Goal: Task Accomplishment & Management: Complete application form

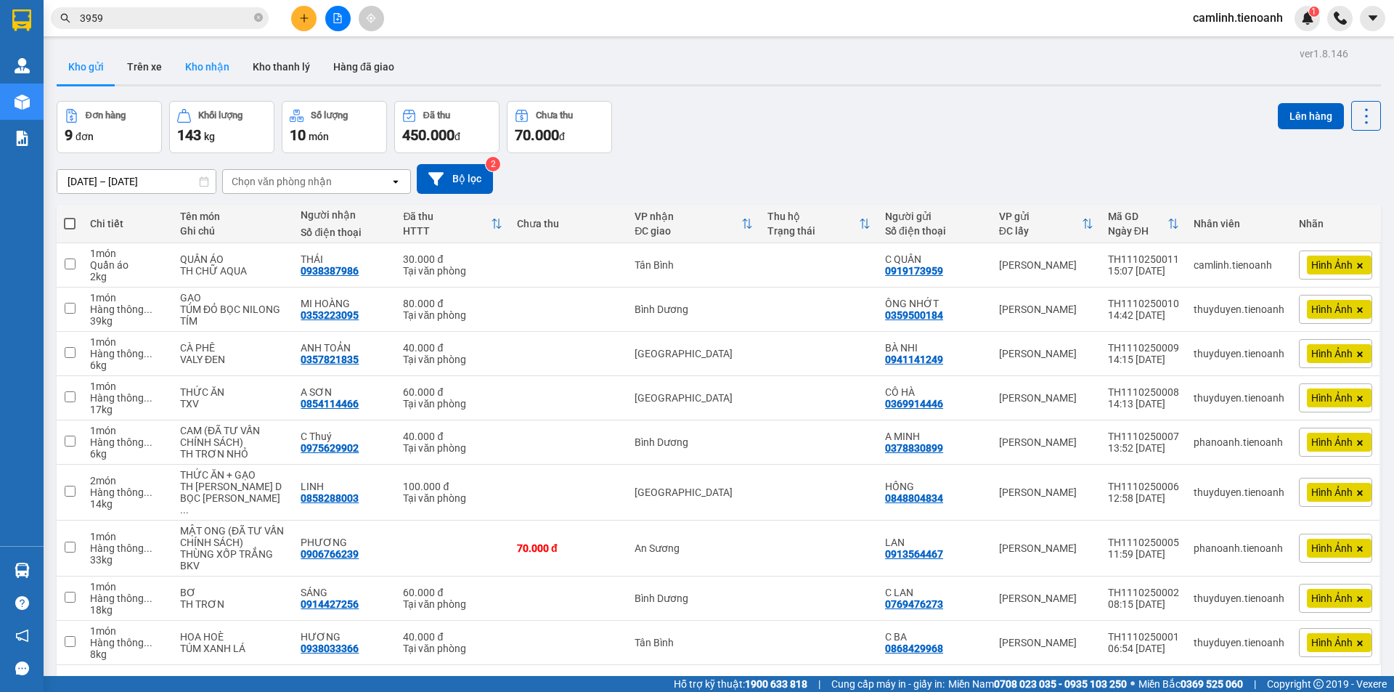
click at [227, 71] on button "Kho nhận" at bounding box center [208, 66] width 68 height 35
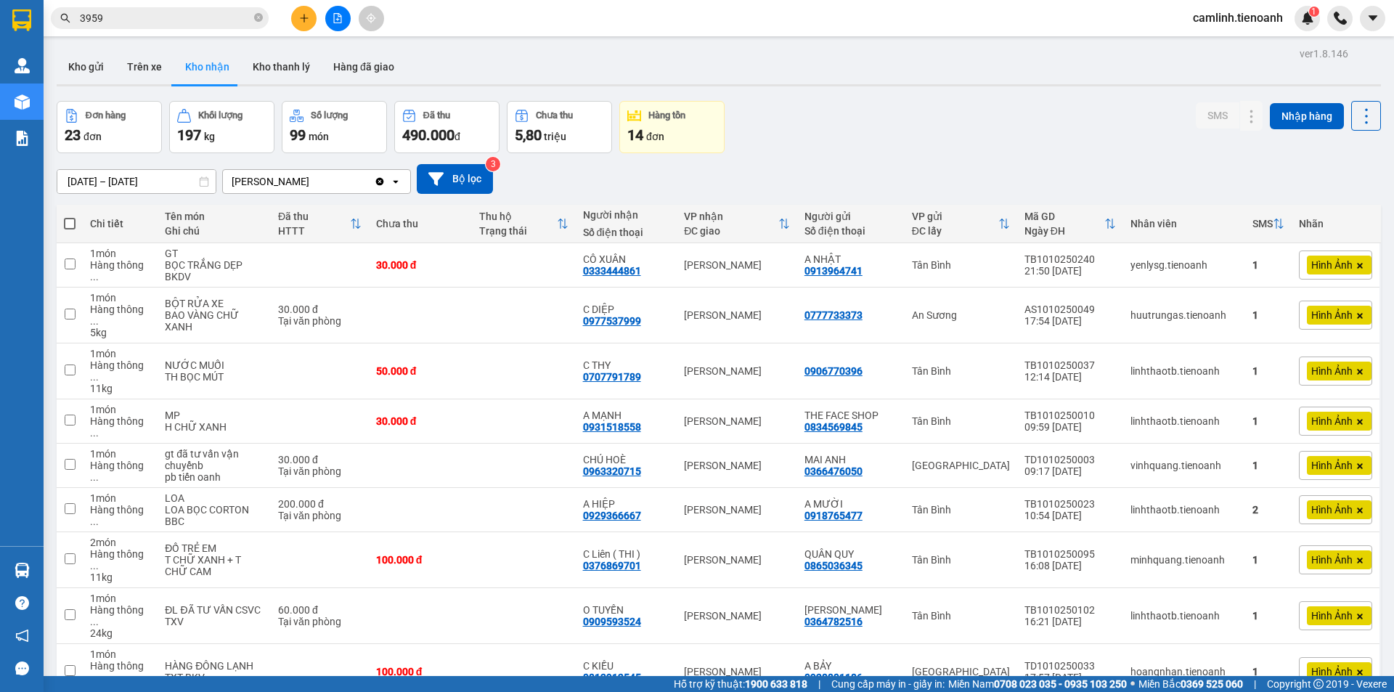
click at [209, 17] on input "3959" at bounding box center [165, 18] width 171 height 16
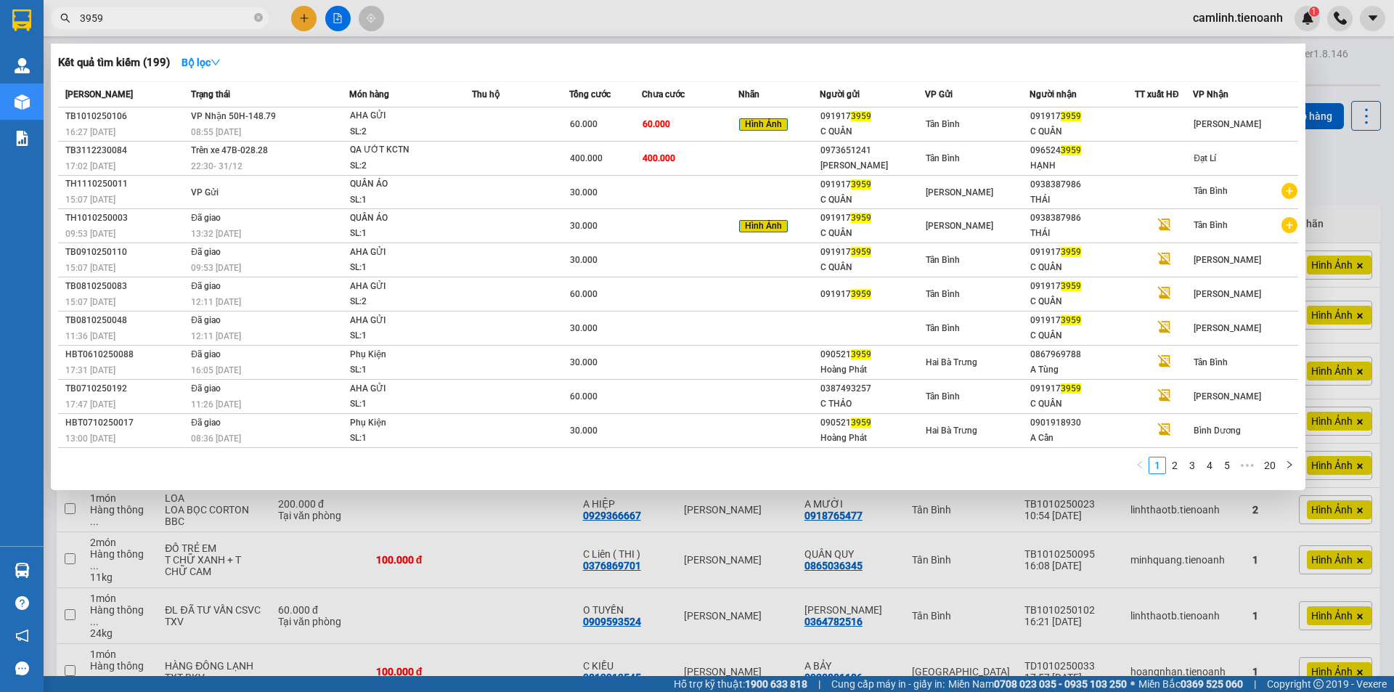
click at [209, 17] on input "3959" at bounding box center [165, 18] width 171 height 16
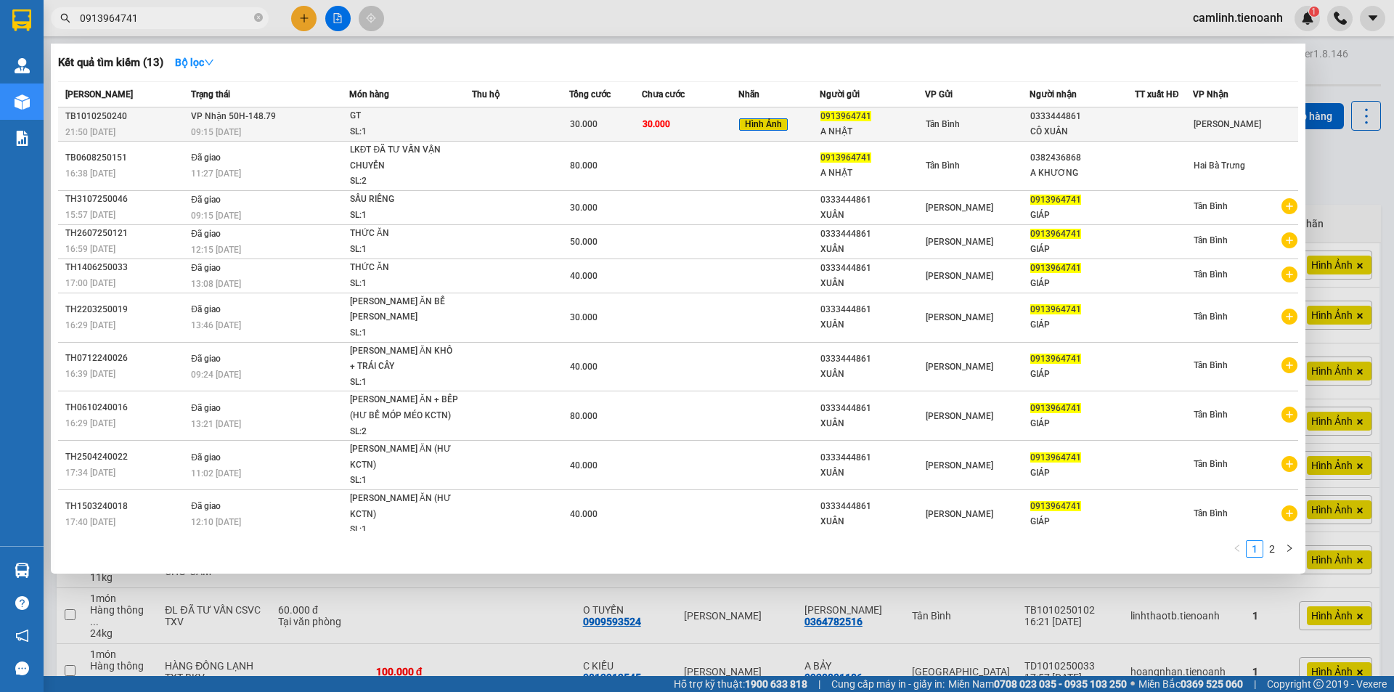
type input "0913964741"
click at [946, 131] on div "Tân Bình" at bounding box center [978, 124] width 104 height 16
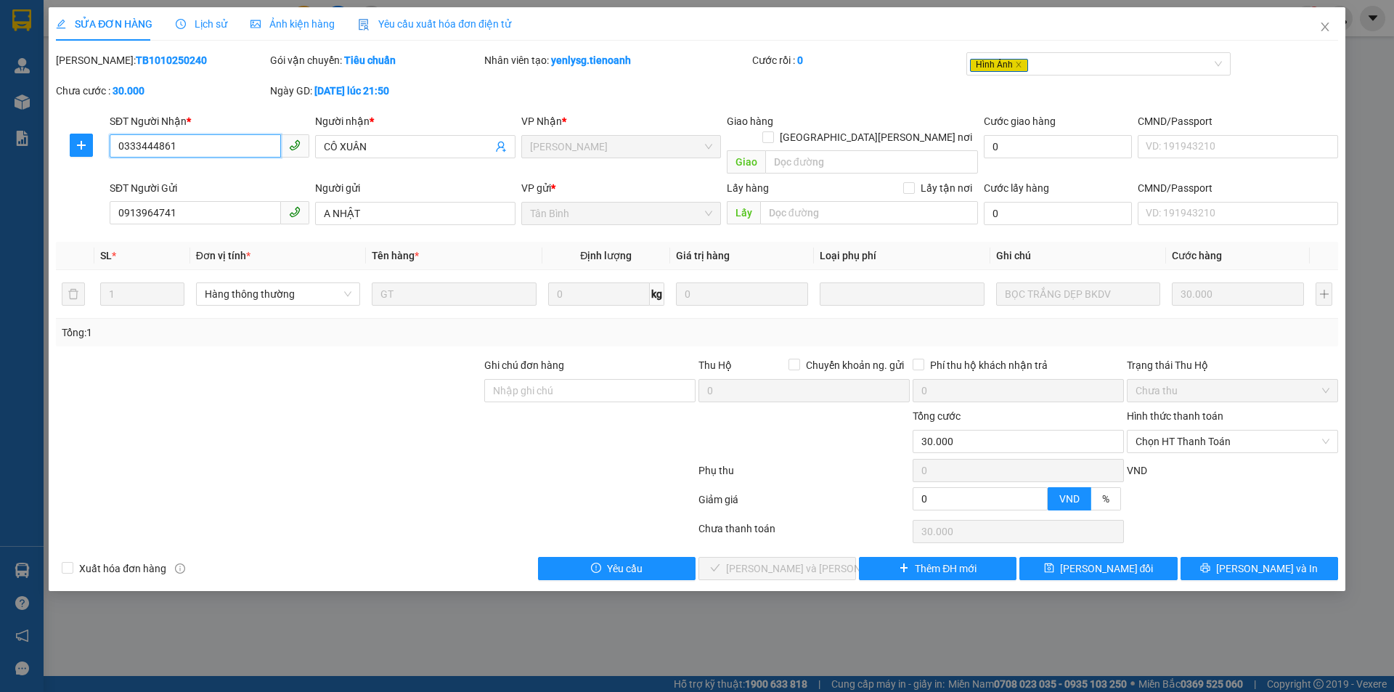
type input "0333444861"
type input "CÔ XUÂN"
type input "0913964741"
type input "A NHẬT"
type input "0"
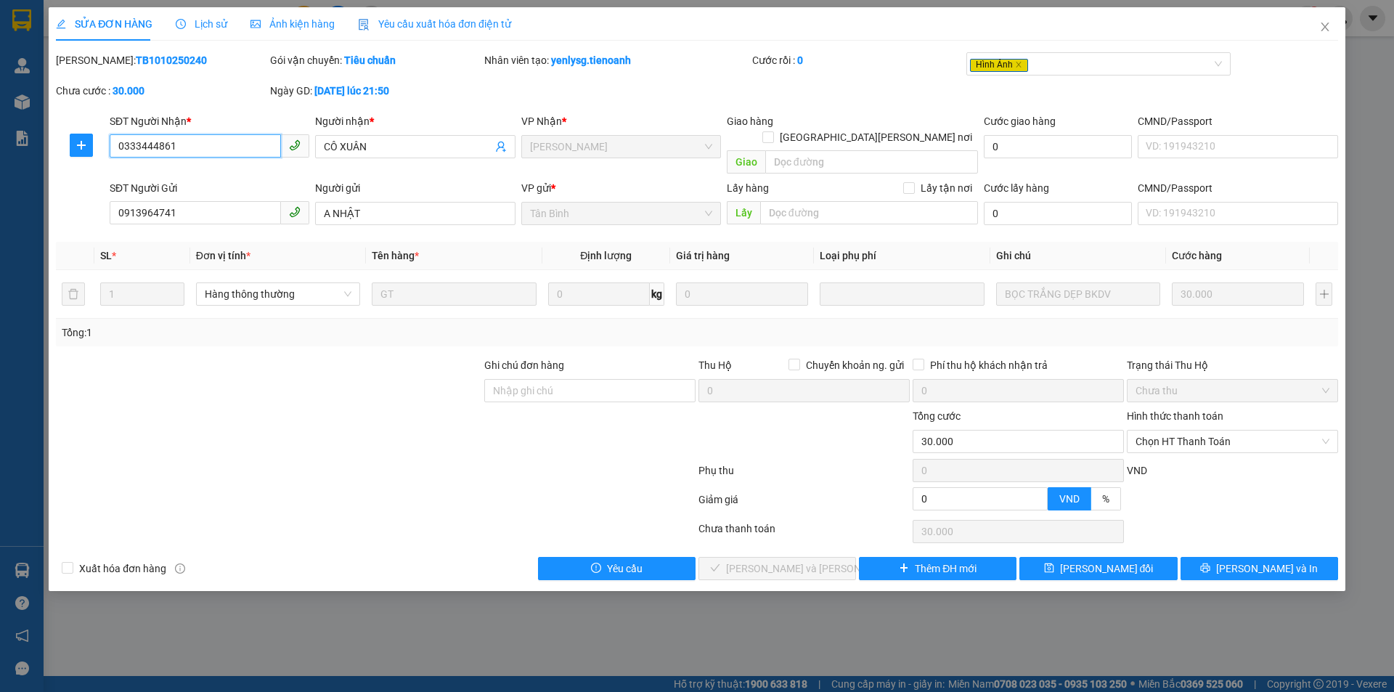
type input "30.000"
click at [201, 143] on input "0333444861" at bounding box center [195, 145] width 171 height 23
click at [381, 408] on div at bounding box center [268, 433] width 429 height 51
click at [1197, 434] on span "Chọn HT Thanh Toán" at bounding box center [1233, 442] width 194 height 22
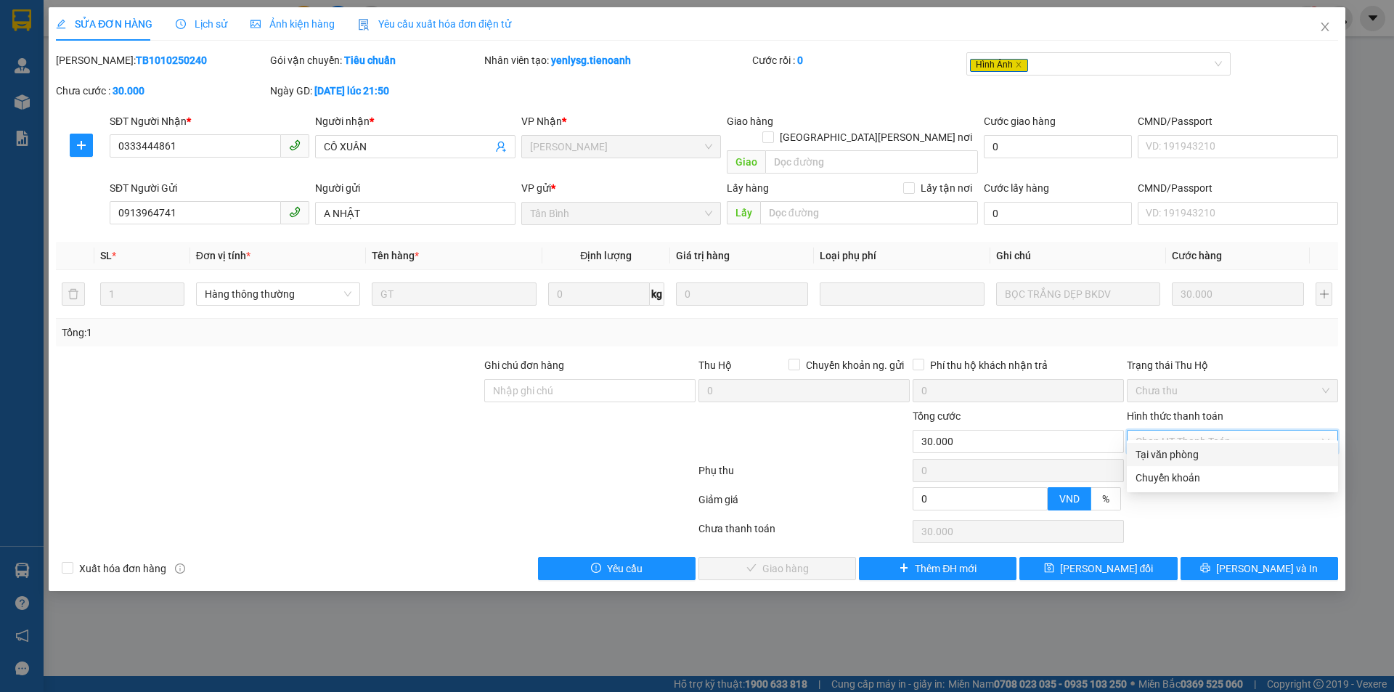
click at [1190, 452] on div "Tại văn phòng" at bounding box center [1233, 455] width 194 height 16
type input "0"
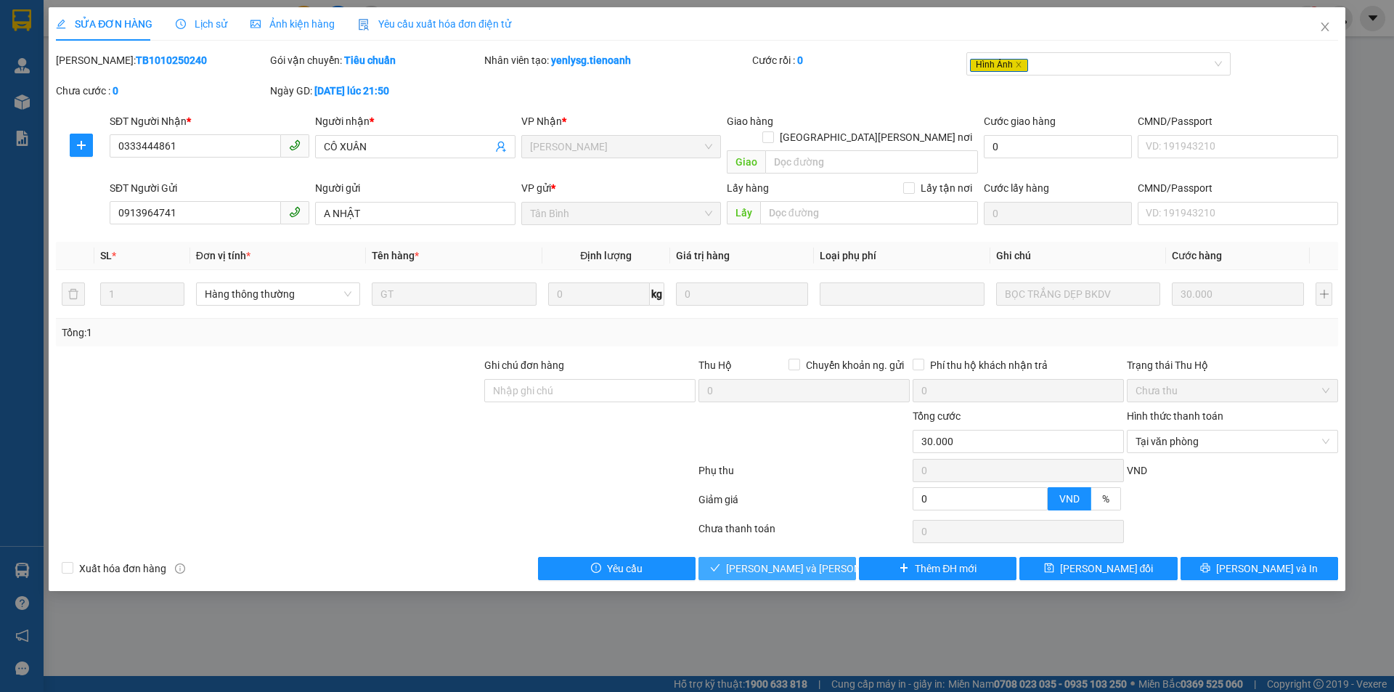
click at [789, 561] on span "[PERSON_NAME] và [PERSON_NAME] hàng" at bounding box center [824, 569] width 196 height 16
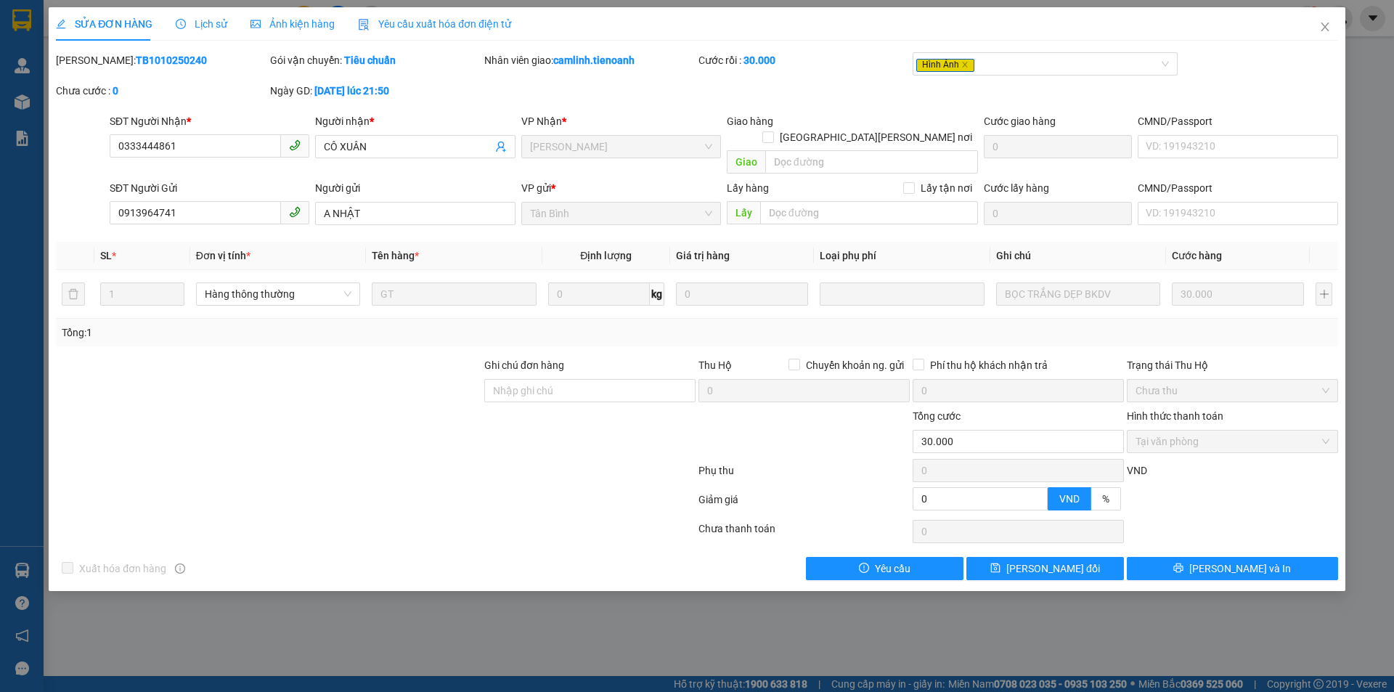
click at [264, 25] on span "Ảnh kiện hàng" at bounding box center [293, 24] width 84 height 12
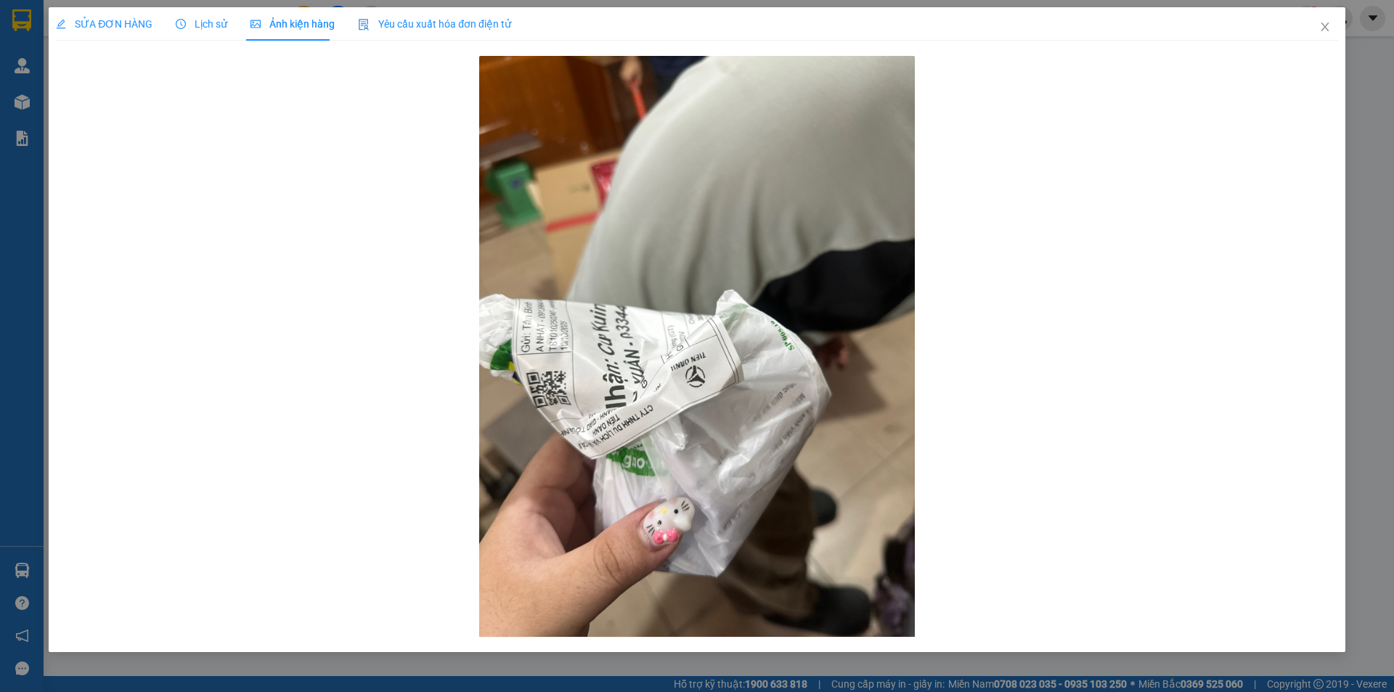
click at [336, 296] on div at bounding box center [697, 346] width 1283 height 589
click at [1325, 28] on icon "close" at bounding box center [1325, 27] width 8 height 9
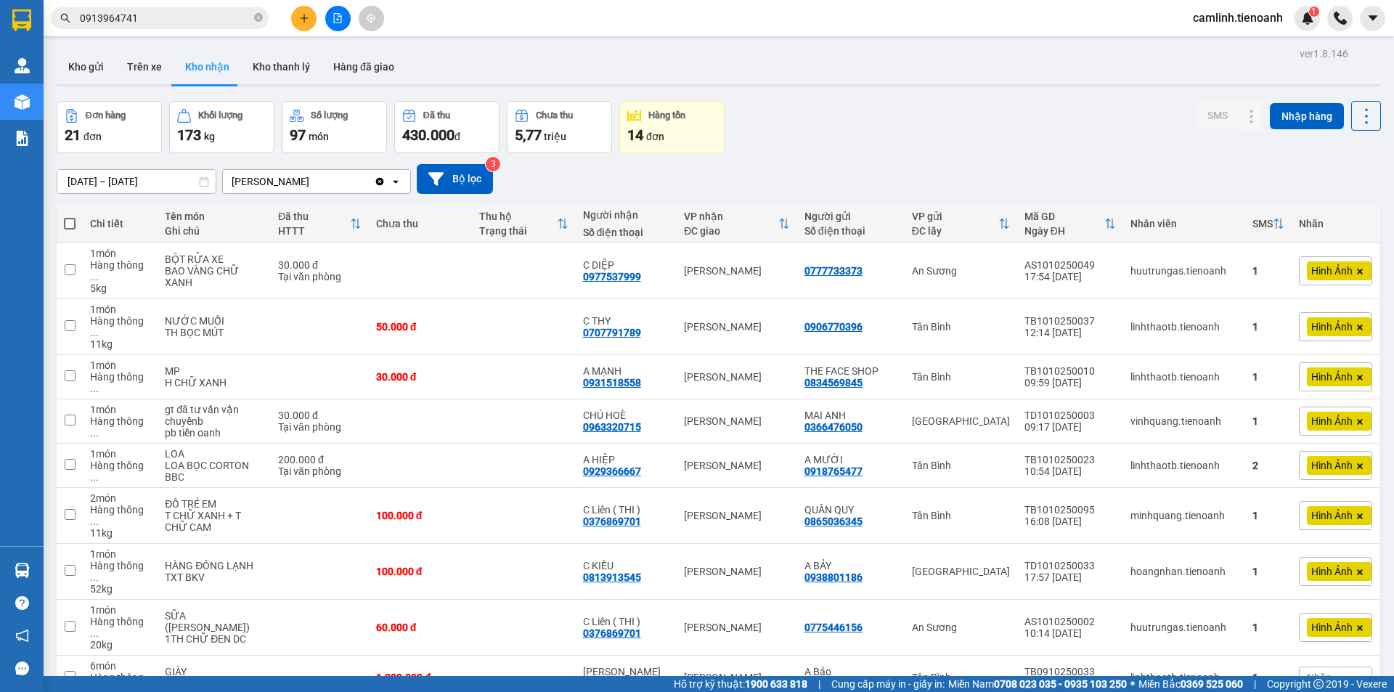
click at [155, 10] on input "0913964741" at bounding box center [165, 18] width 171 height 16
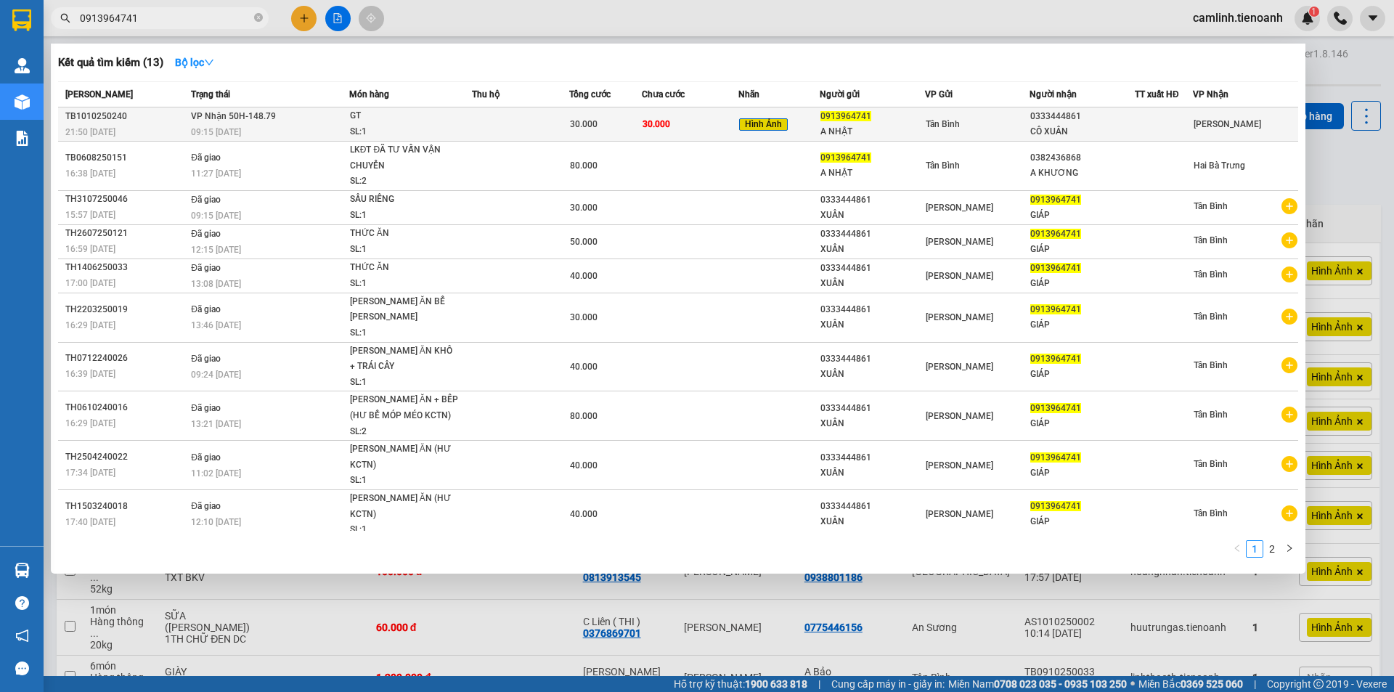
click at [661, 107] on td "30.000" at bounding box center [690, 124] width 97 height 34
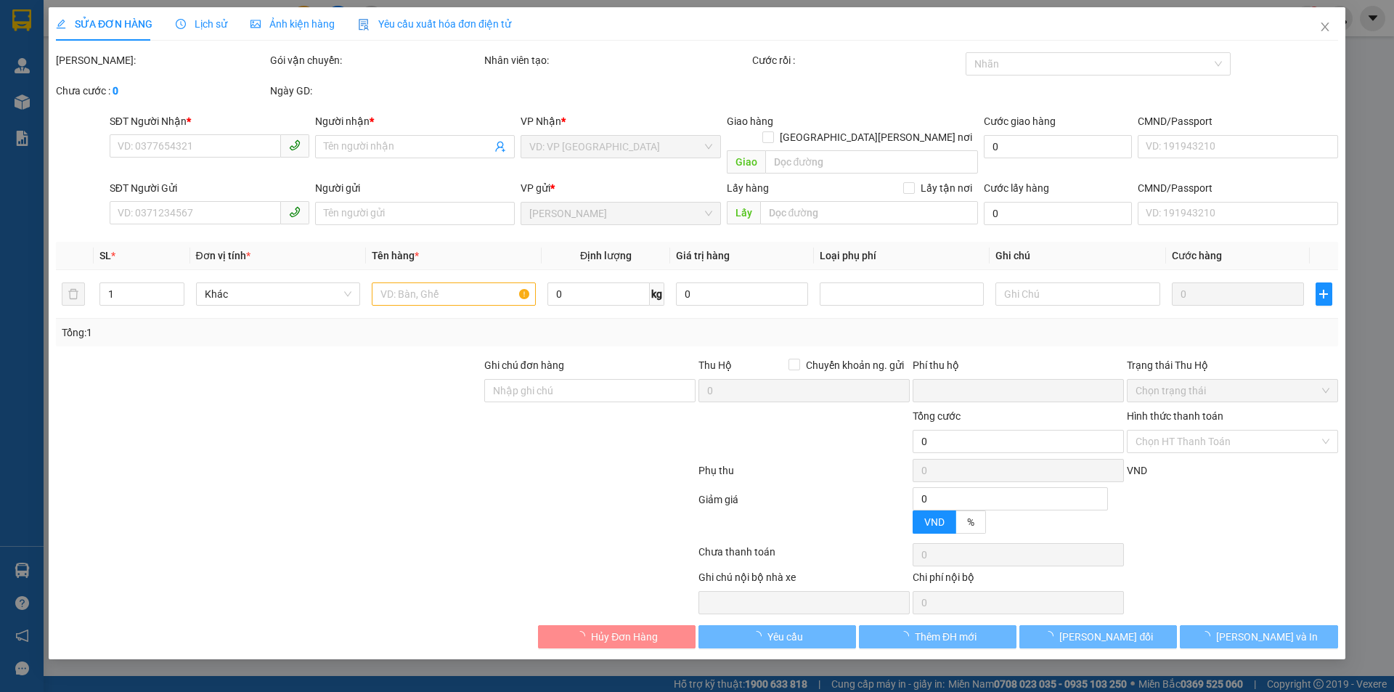
type input "0333444861"
type input "CÔ XUÂN"
type input "0913964741"
type input "A NHẬT"
type input "0"
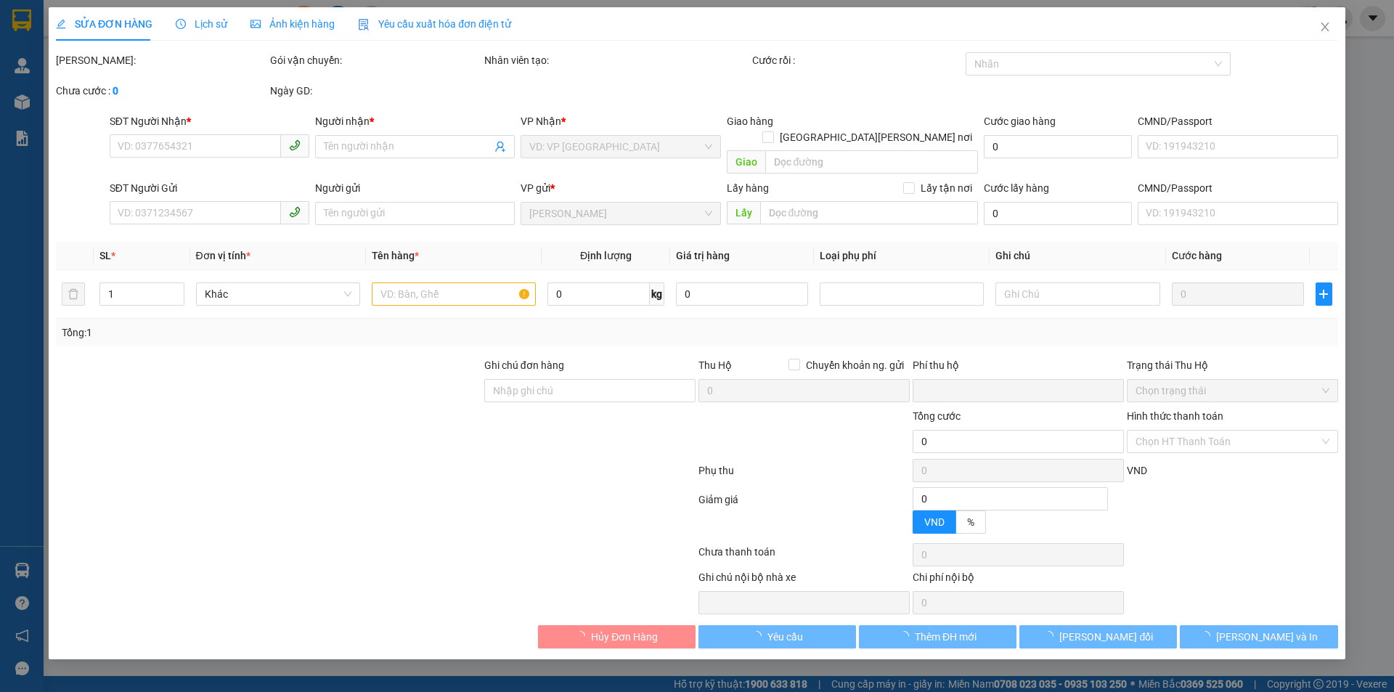
type input "30.000"
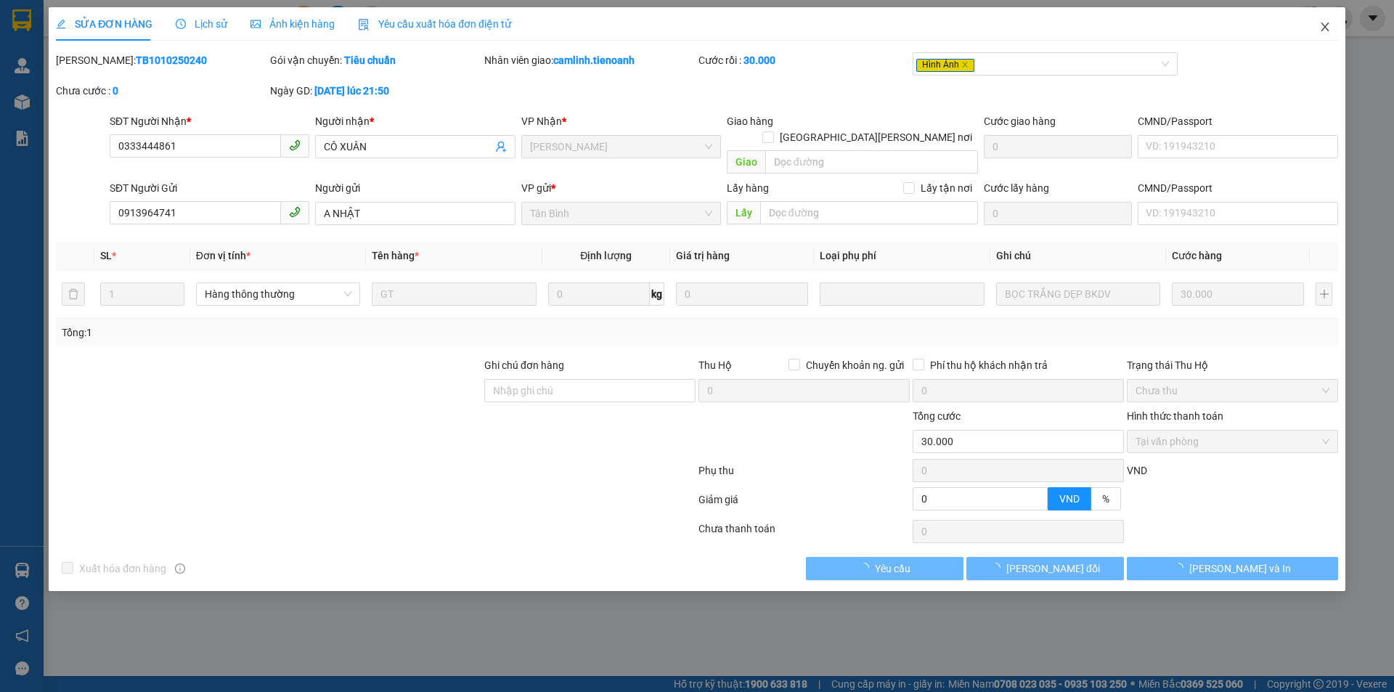
click at [1326, 25] on icon "close" at bounding box center [1326, 27] width 12 height 12
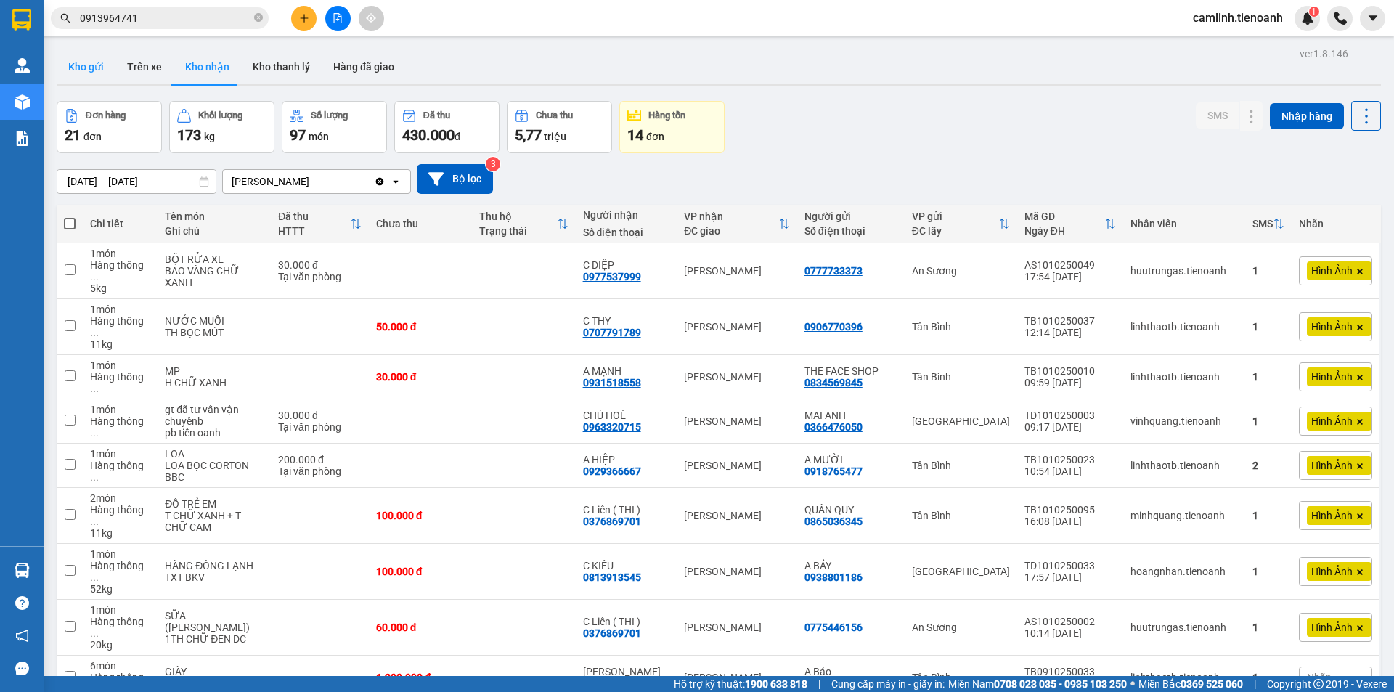
click at [103, 76] on button "Kho gửi" at bounding box center [86, 66] width 59 height 35
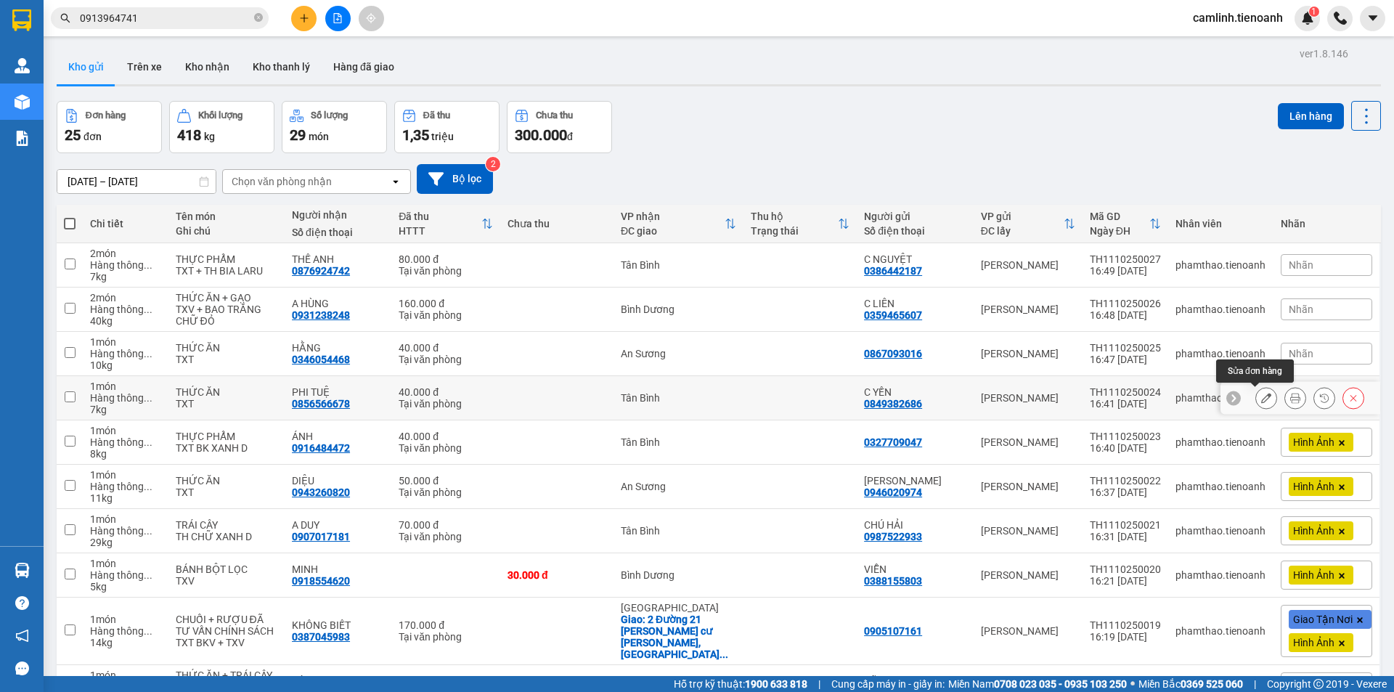
click at [1256, 391] on button at bounding box center [1266, 398] width 20 height 25
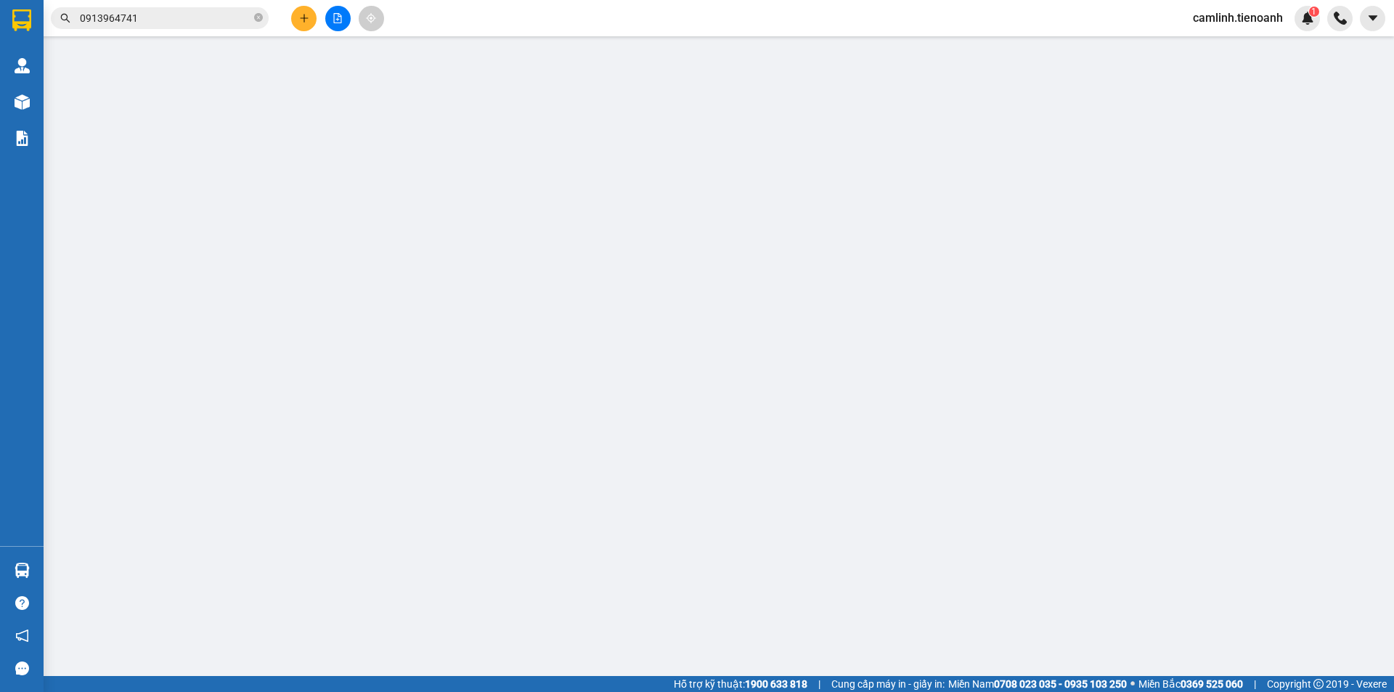
type input "0856566678"
type input "PHI TUỆ"
type input "0849382686"
type input "C YẾN"
type input "0"
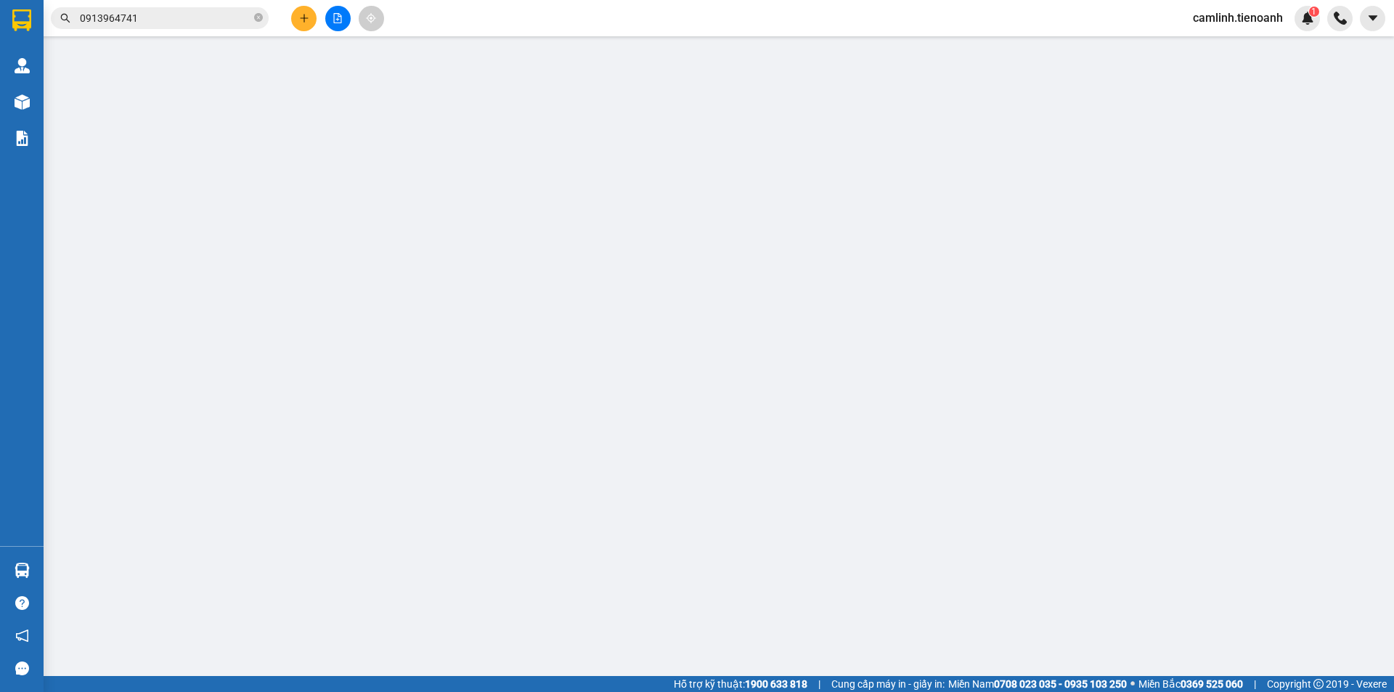
type input "40.000"
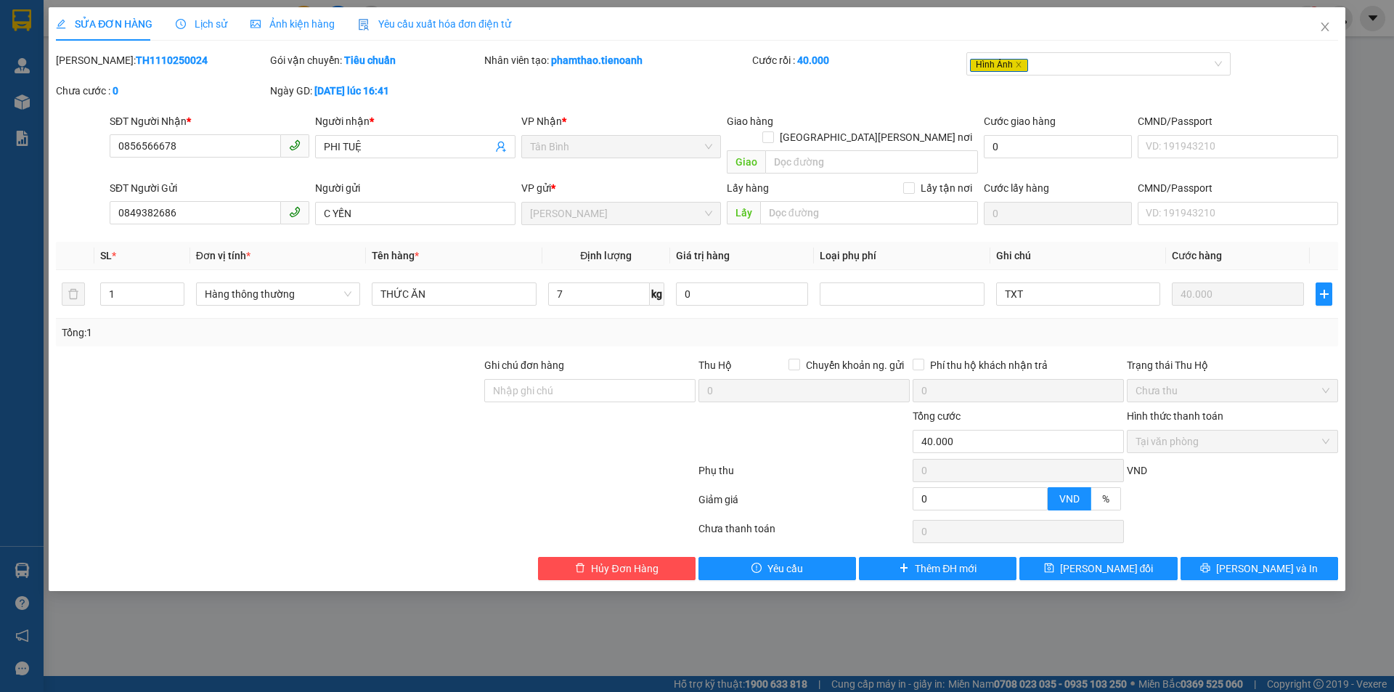
click at [267, 21] on span "Ảnh kiện hàng" at bounding box center [293, 24] width 84 height 12
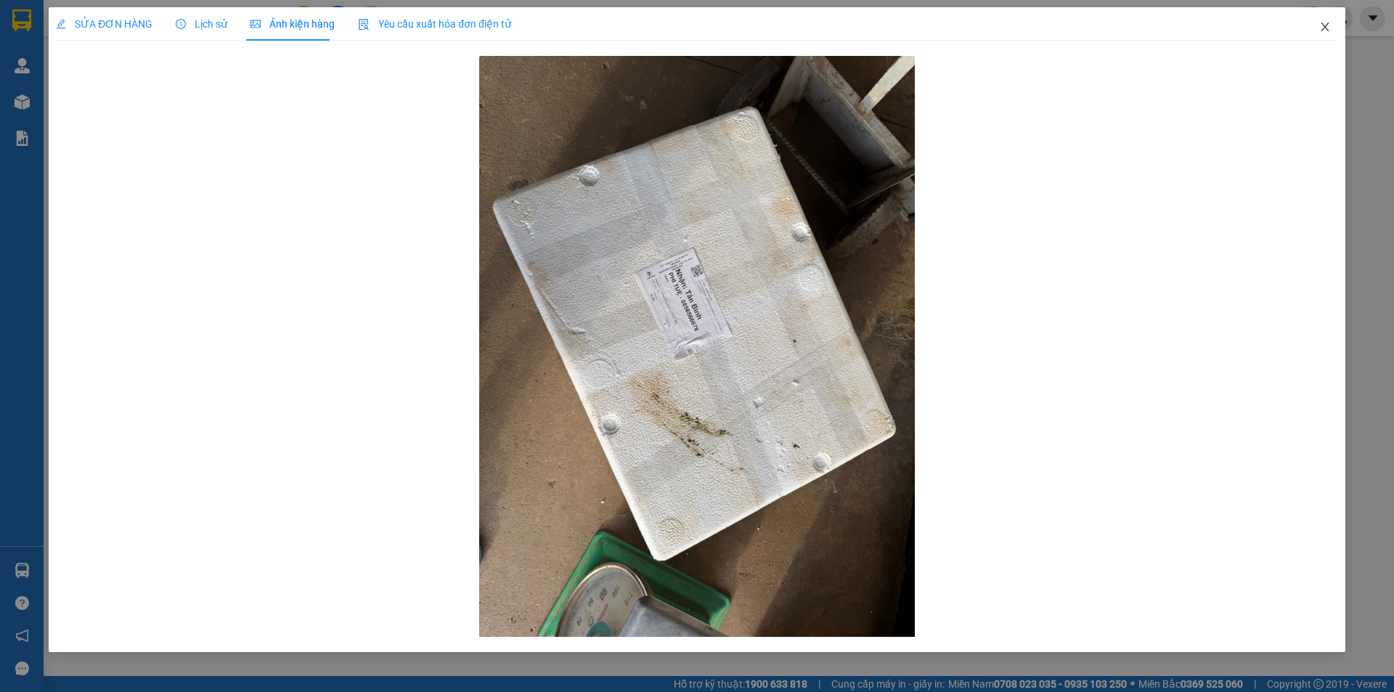
click at [1320, 25] on icon "close" at bounding box center [1326, 27] width 12 height 12
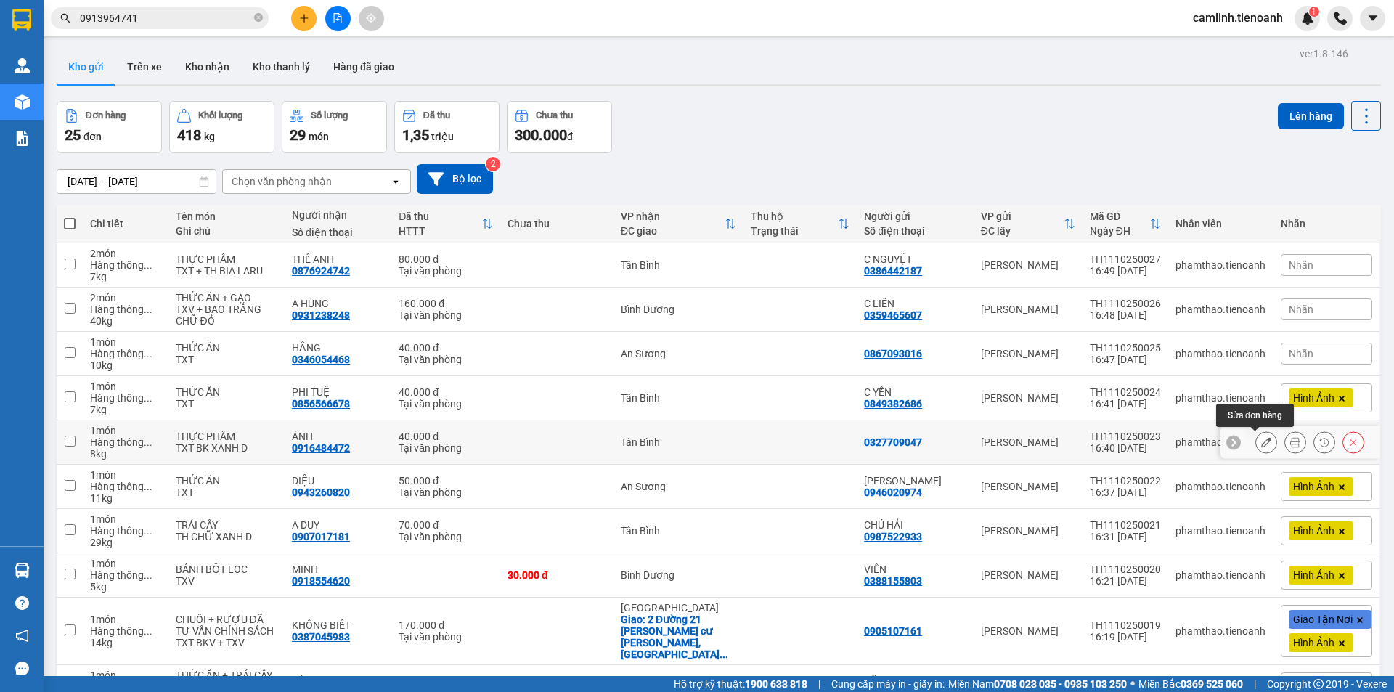
click at [1256, 444] on button at bounding box center [1266, 442] width 20 height 25
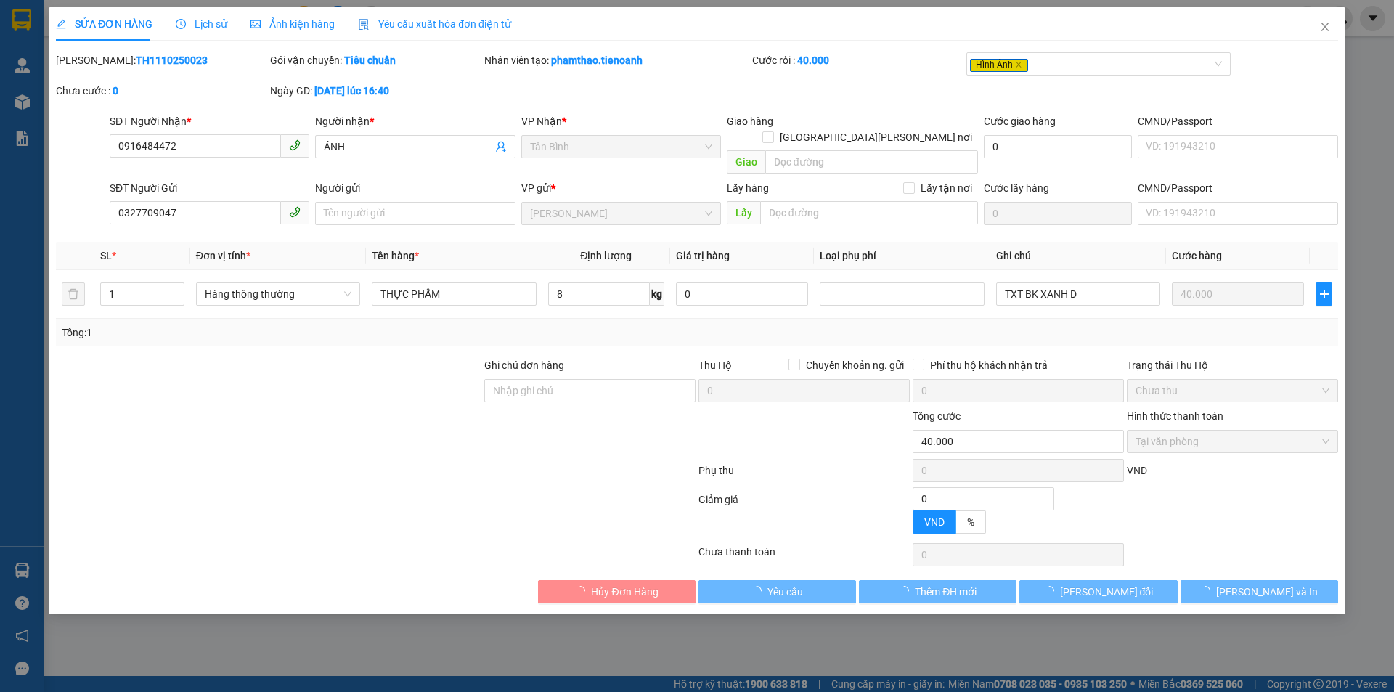
type input "0916484472"
type input "ÁNH"
type input "0327709047"
type input "0"
type input "40.000"
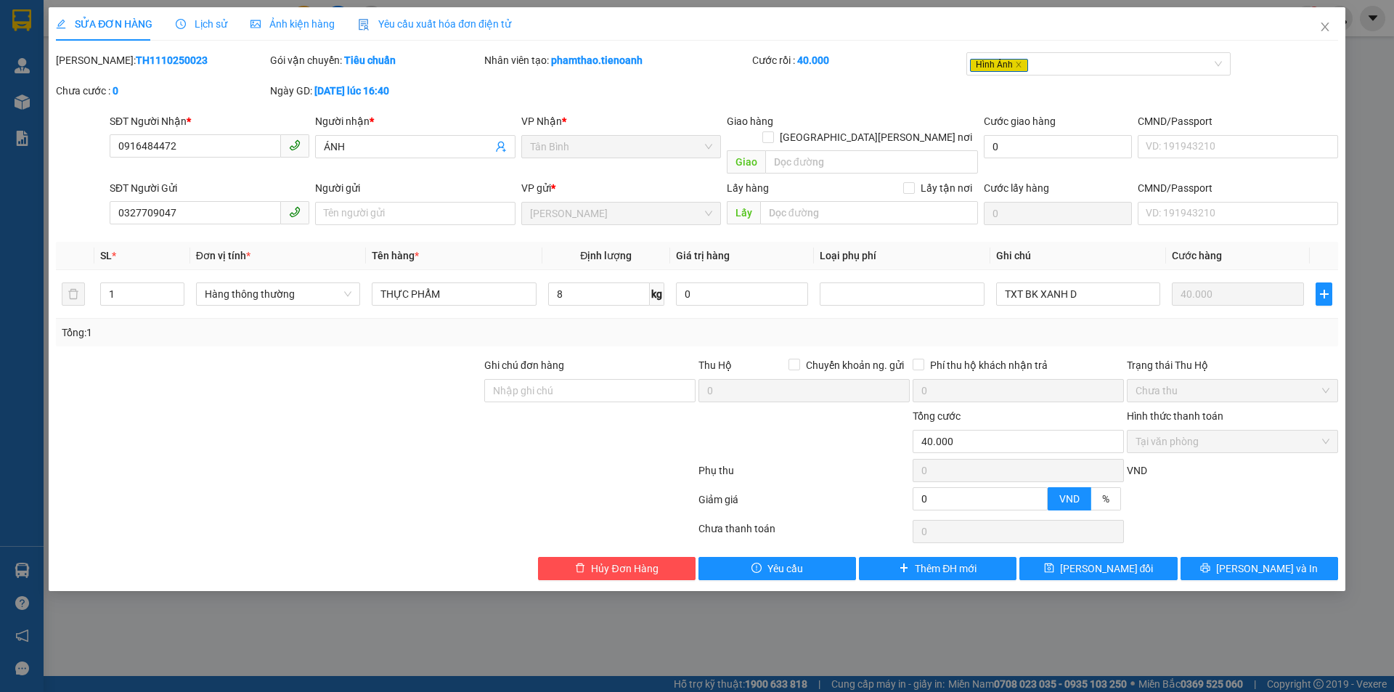
click at [305, 15] on div "Ảnh kiện hàng" at bounding box center [293, 23] width 84 height 33
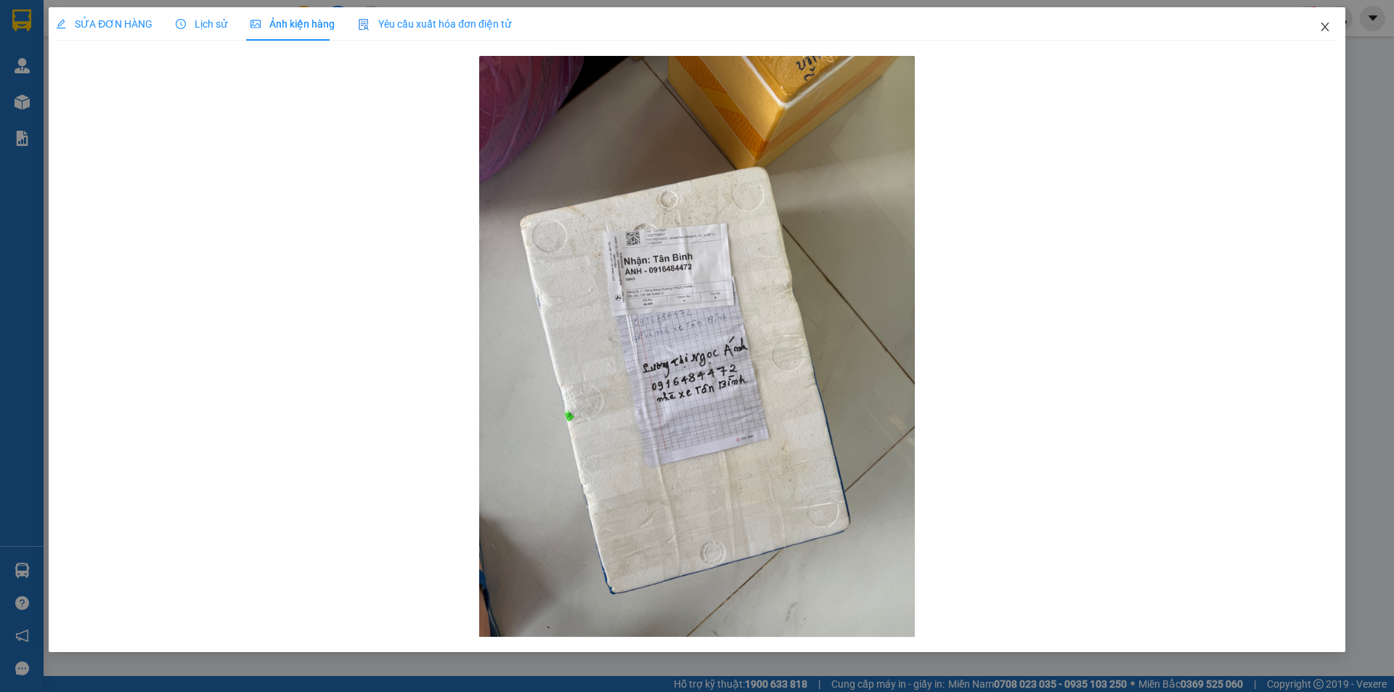
click at [1326, 33] on span "Close" at bounding box center [1325, 27] width 41 height 41
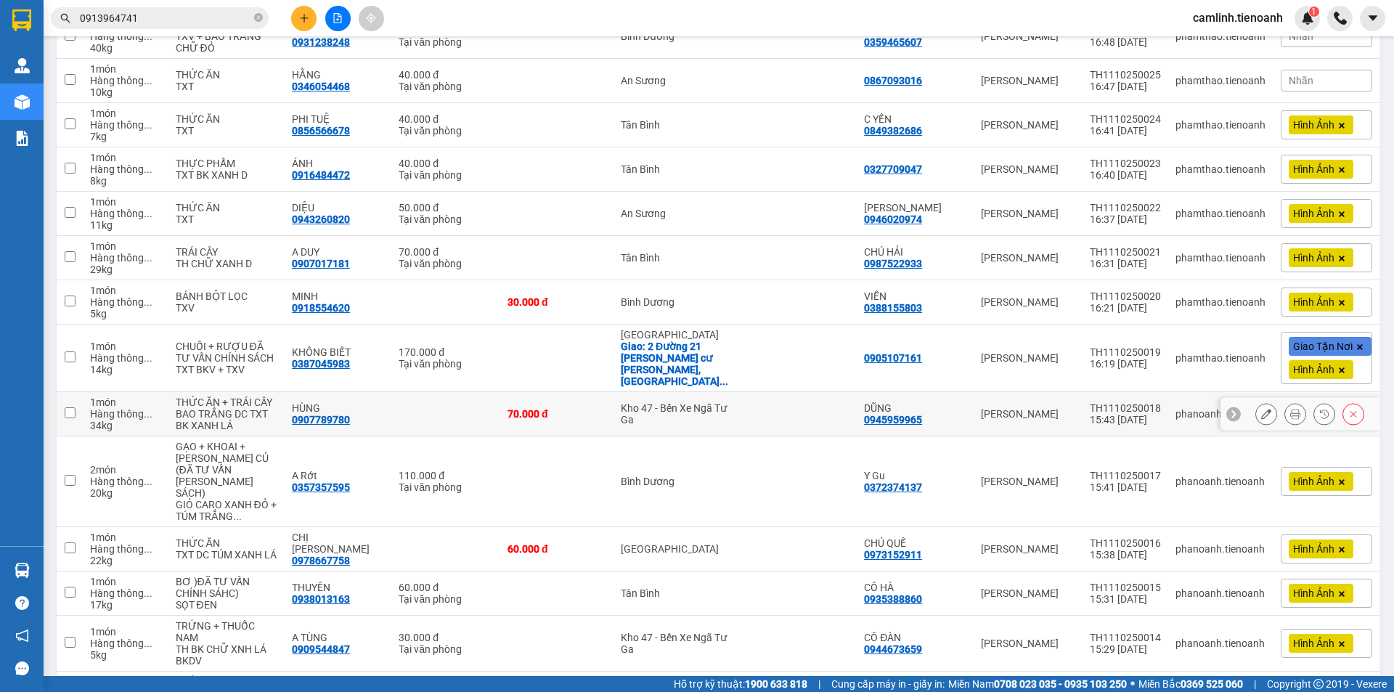
scroll to position [291, 0]
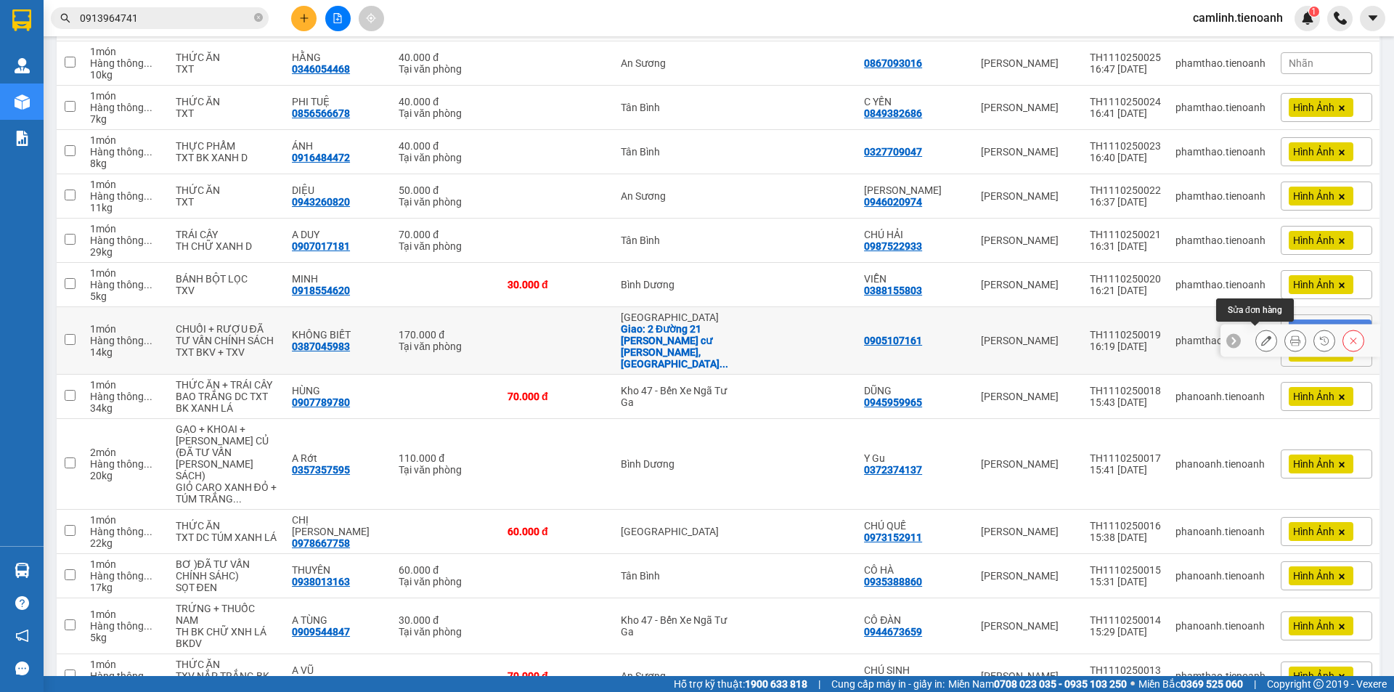
click at [1262, 342] on icon at bounding box center [1267, 341] width 10 height 10
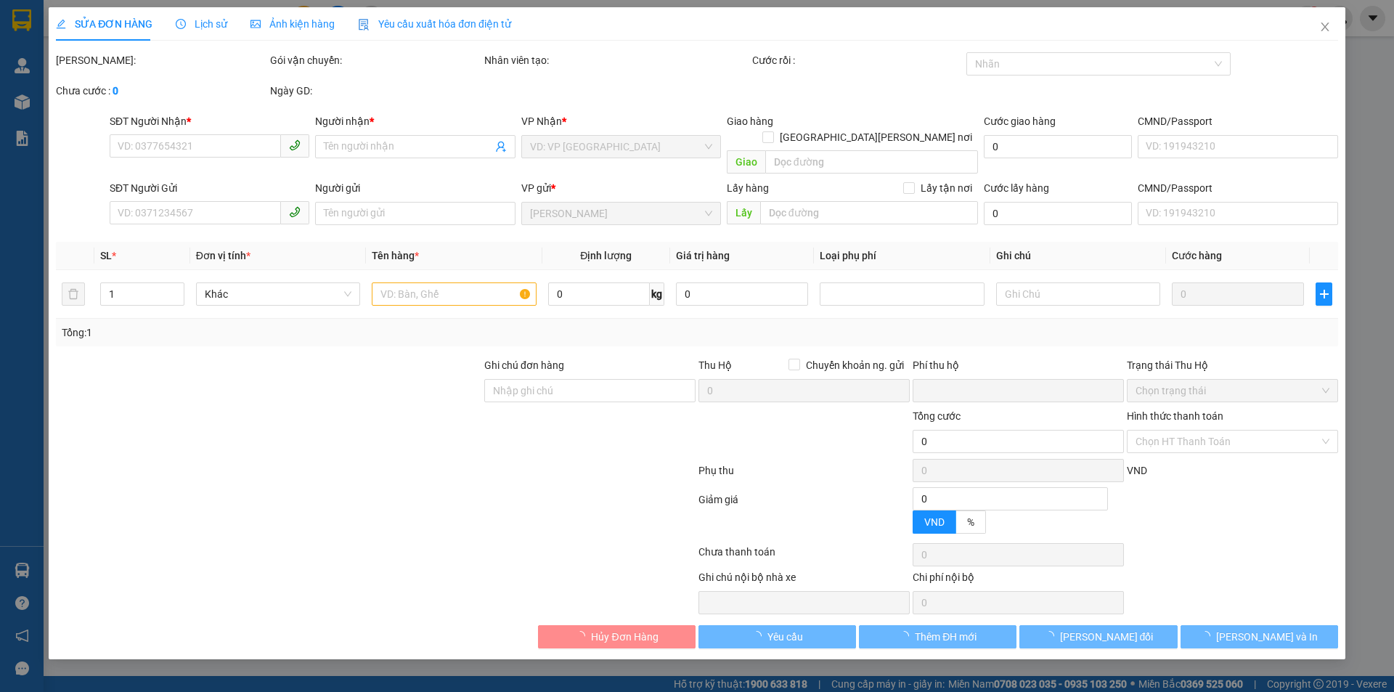
click at [320, 25] on span "Ảnh kiện hàng" at bounding box center [293, 24] width 84 height 12
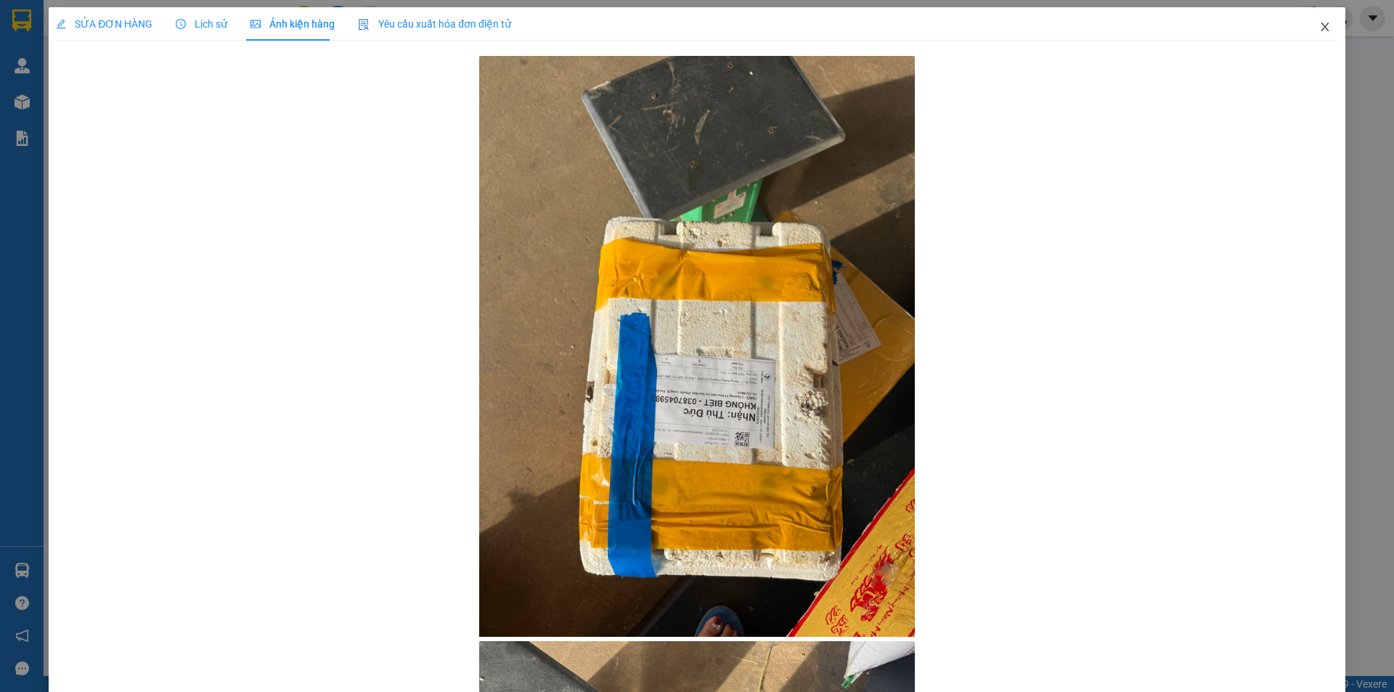
click at [1310, 37] on span "Close" at bounding box center [1325, 27] width 41 height 41
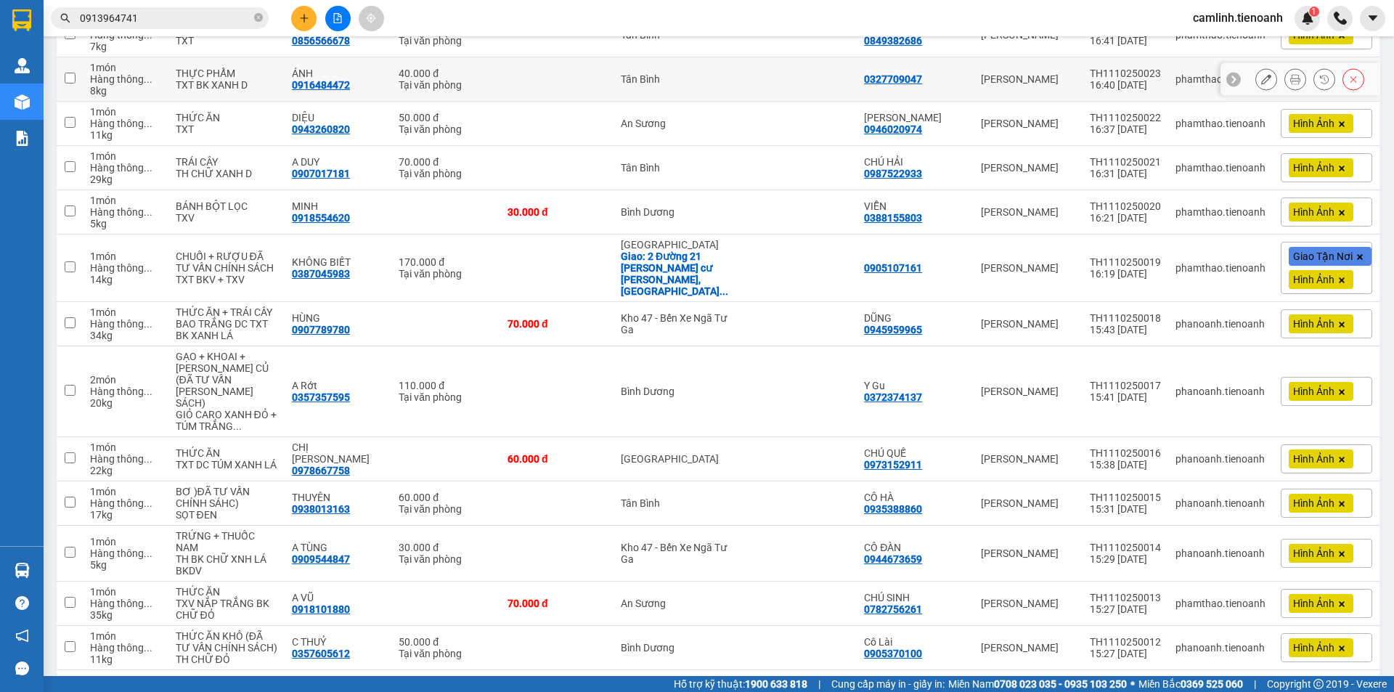
scroll to position [508, 0]
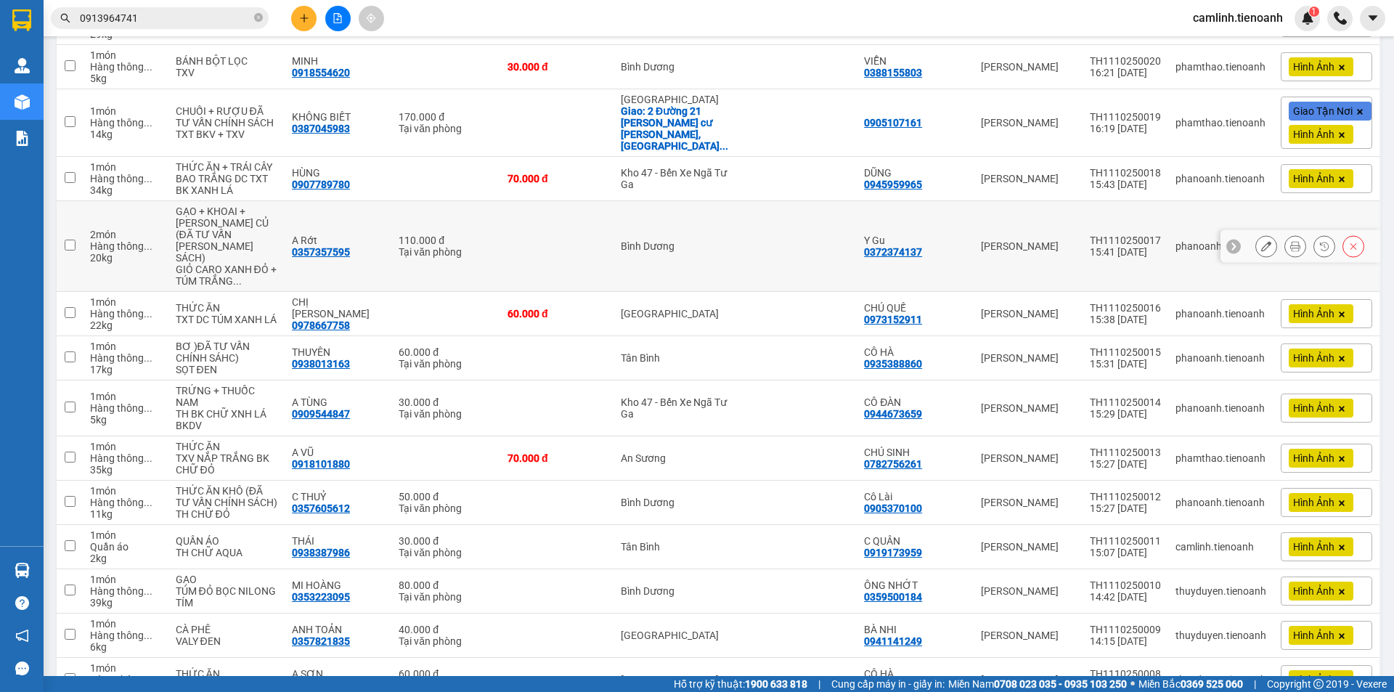
click at [1262, 243] on icon at bounding box center [1267, 246] width 10 height 10
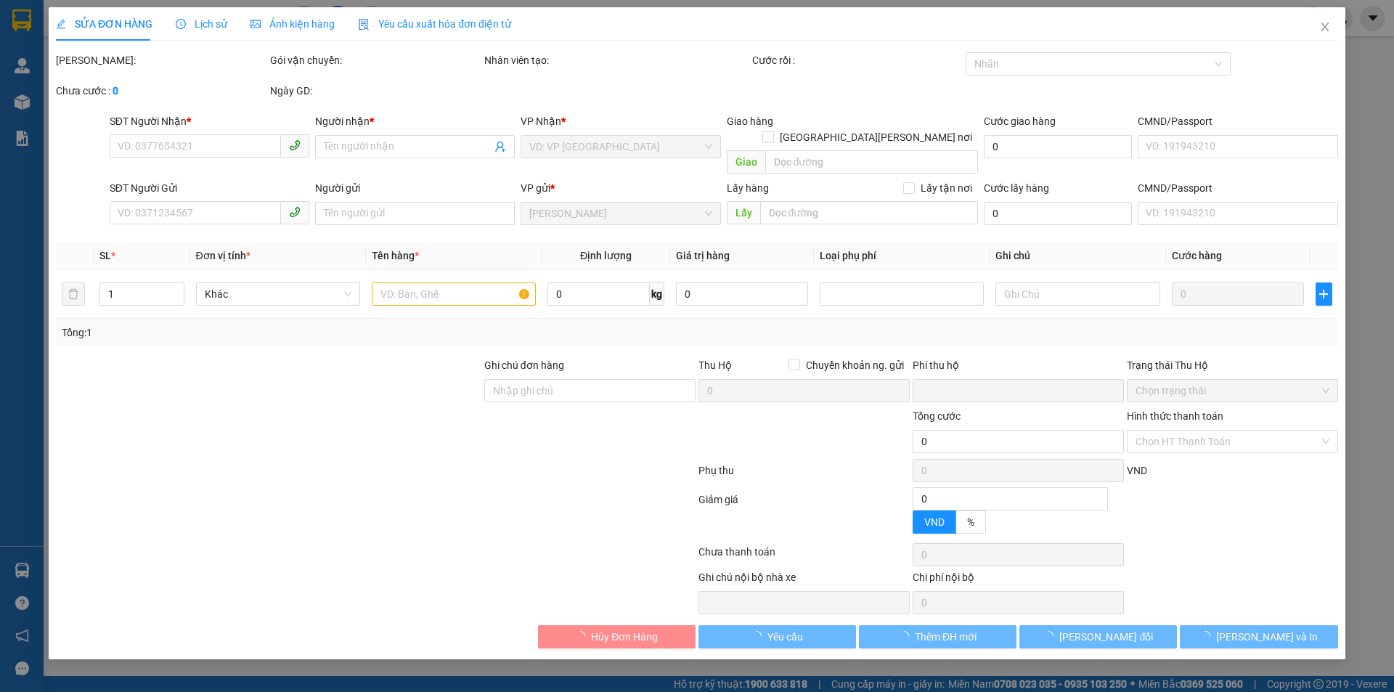
type input "0357357595"
type input "A Rớt"
type input "0372374137"
type input "Y Gu"
type input "0"
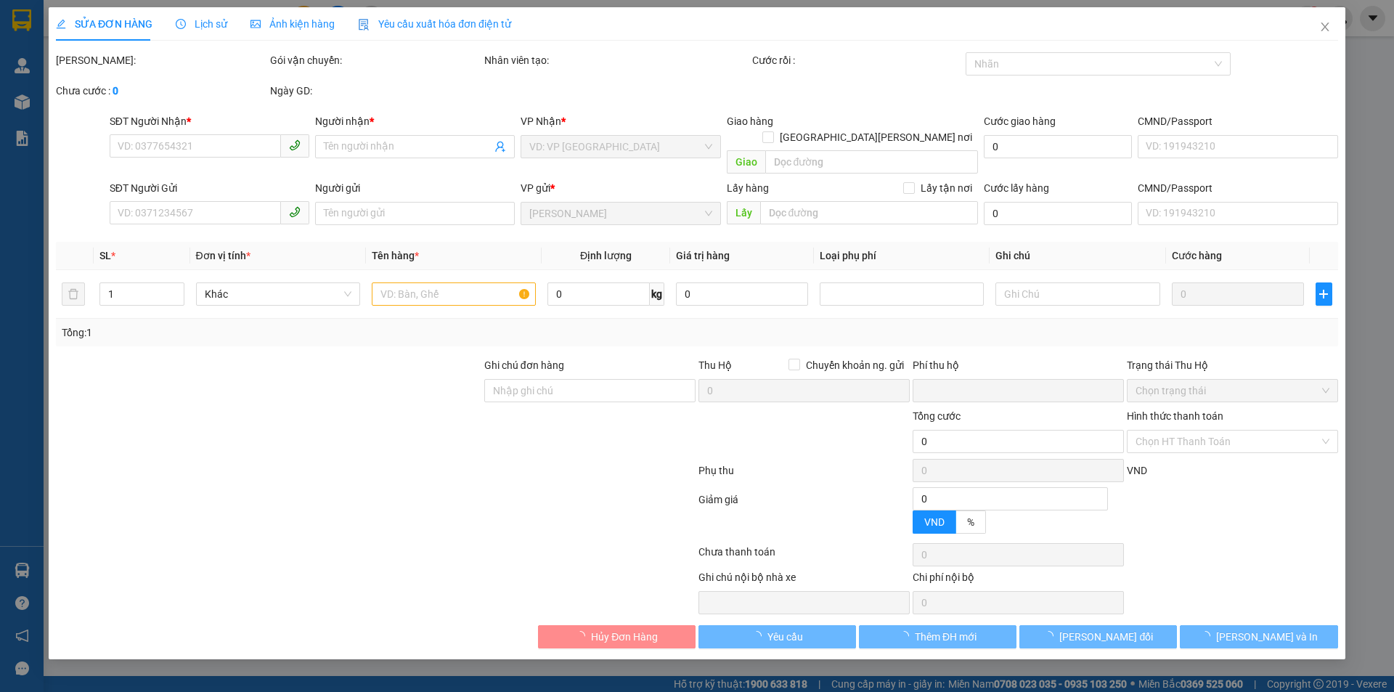
type input "110.000"
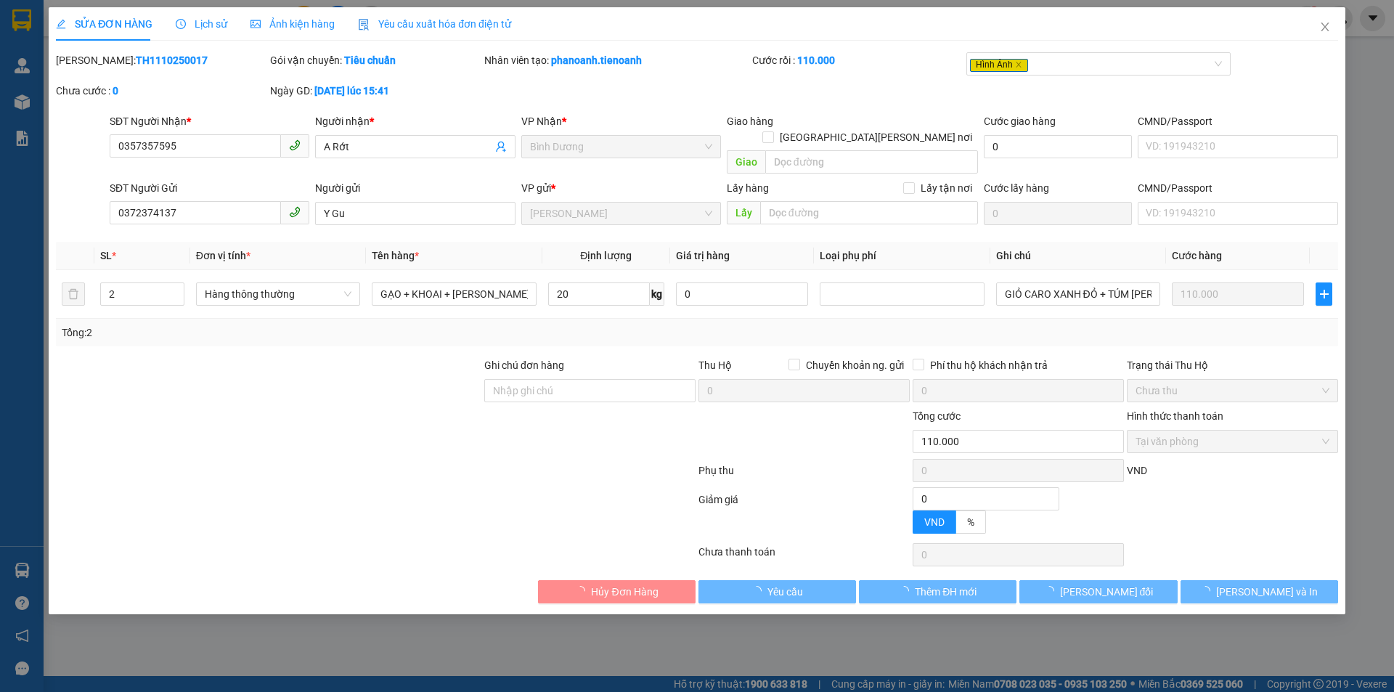
click at [296, 12] on div "Ảnh kiện hàng" at bounding box center [293, 23] width 84 height 33
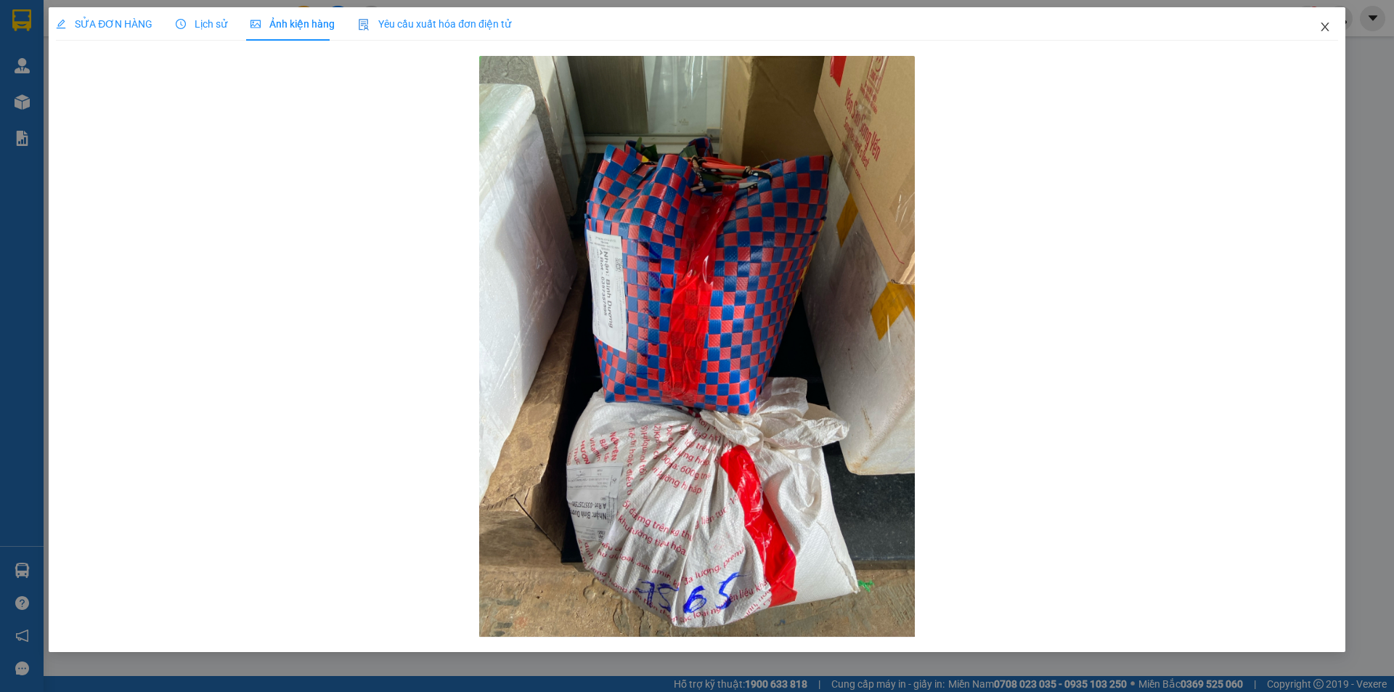
click at [1321, 19] on span "Close" at bounding box center [1325, 27] width 41 height 41
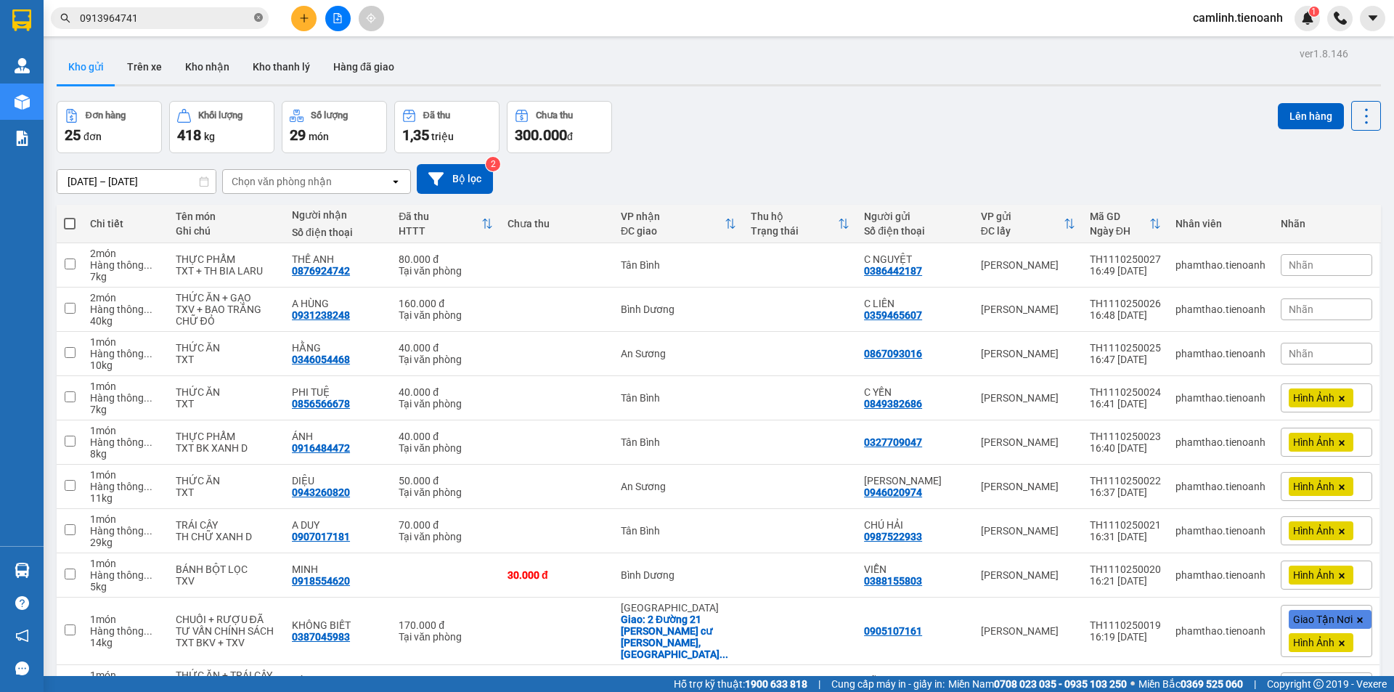
click at [259, 19] on icon "close-circle" at bounding box center [258, 17] width 9 height 9
click at [214, 64] on button "Kho nhận" at bounding box center [208, 66] width 68 height 35
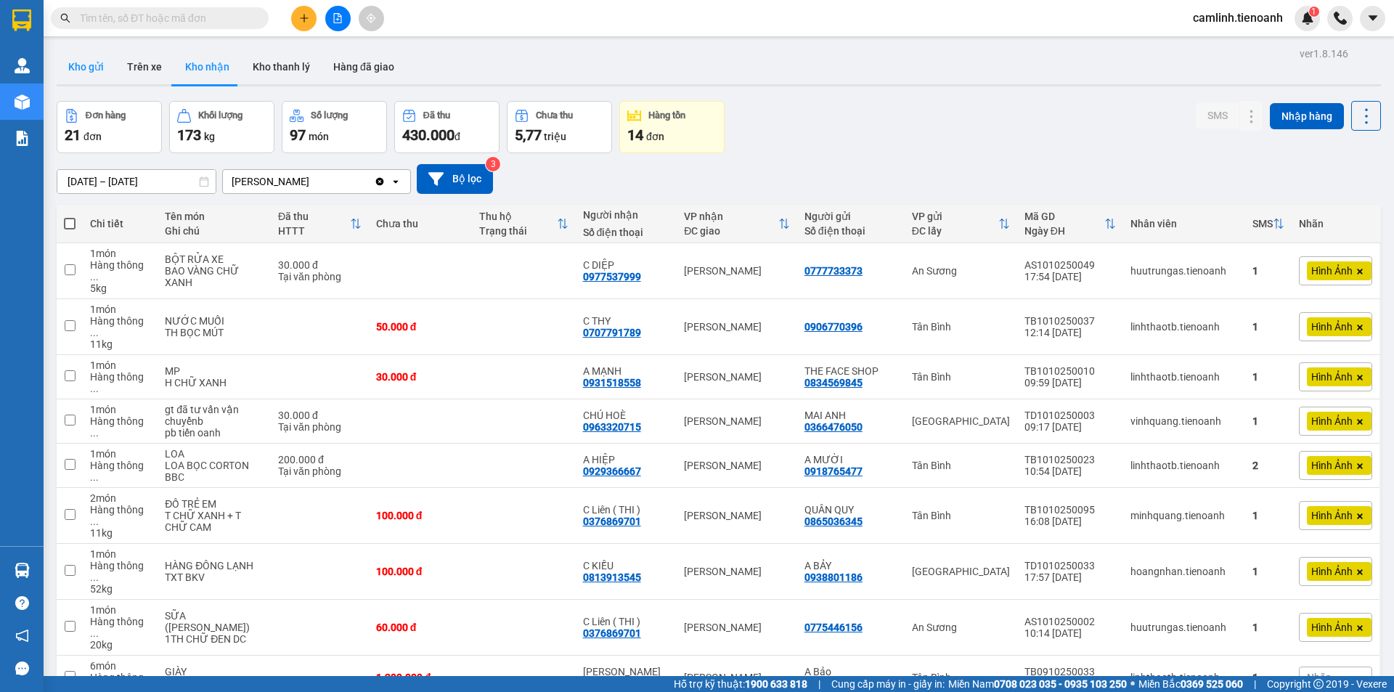
click at [102, 57] on button "Kho gửi" at bounding box center [86, 66] width 59 height 35
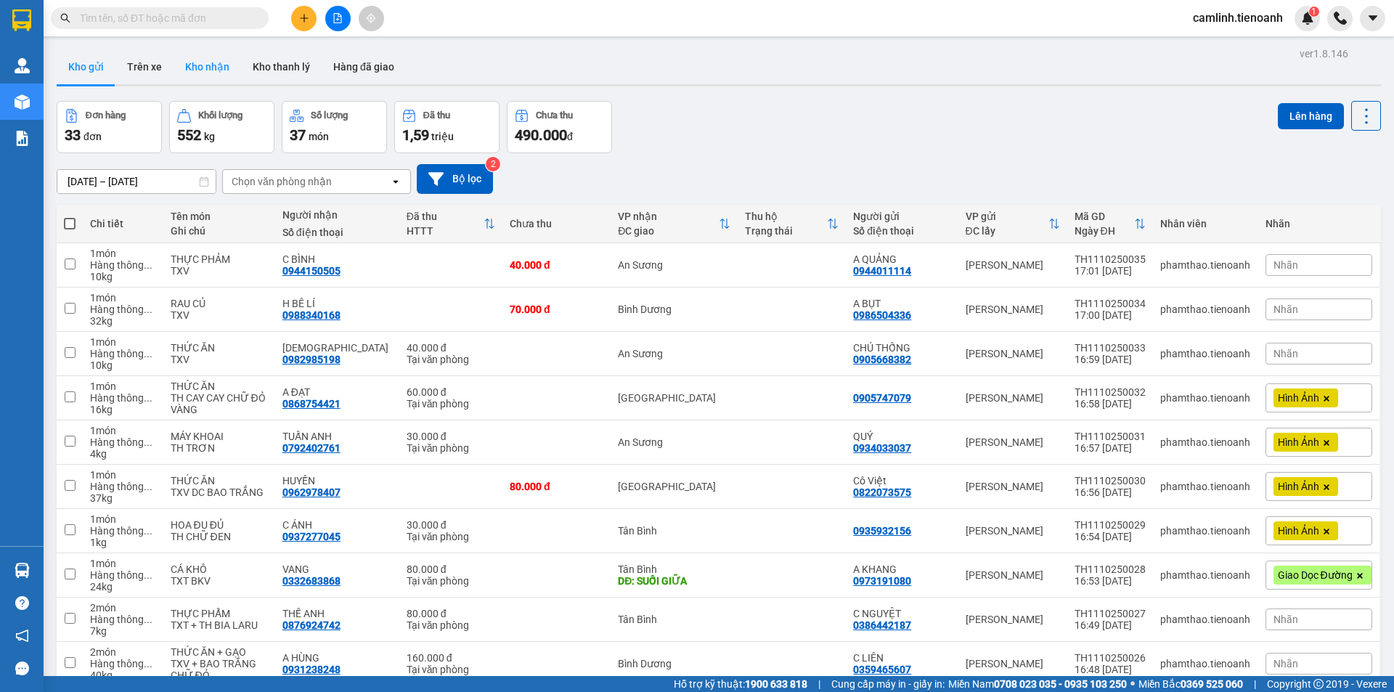
click at [196, 72] on button "Kho nhận" at bounding box center [208, 66] width 68 height 35
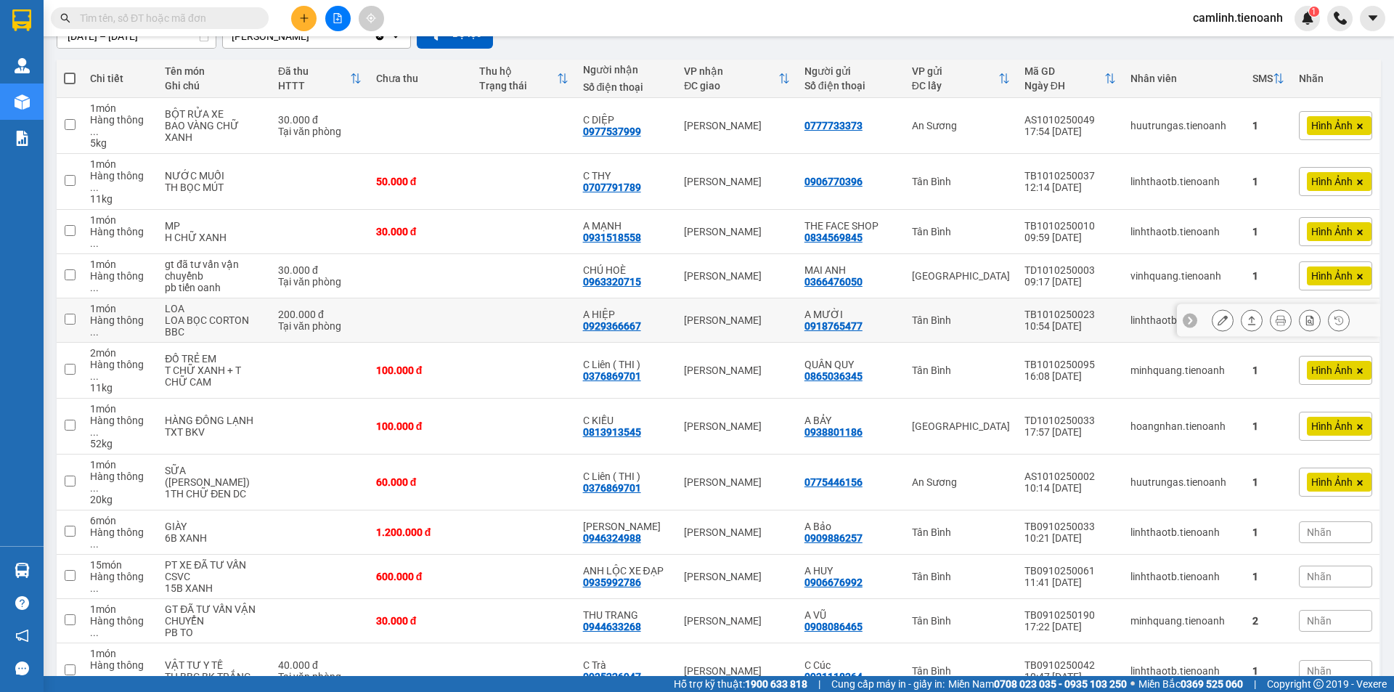
scroll to position [218, 0]
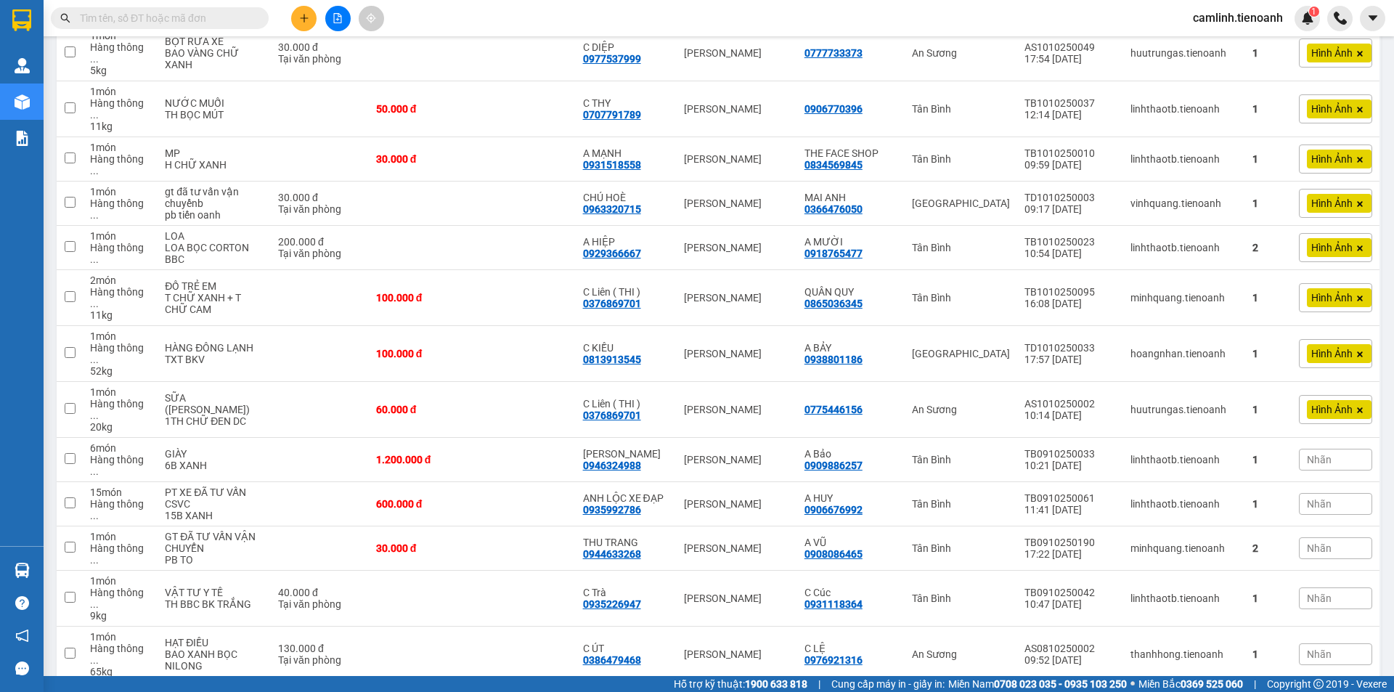
click at [145, 23] on input "text" at bounding box center [165, 18] width 171 height 16
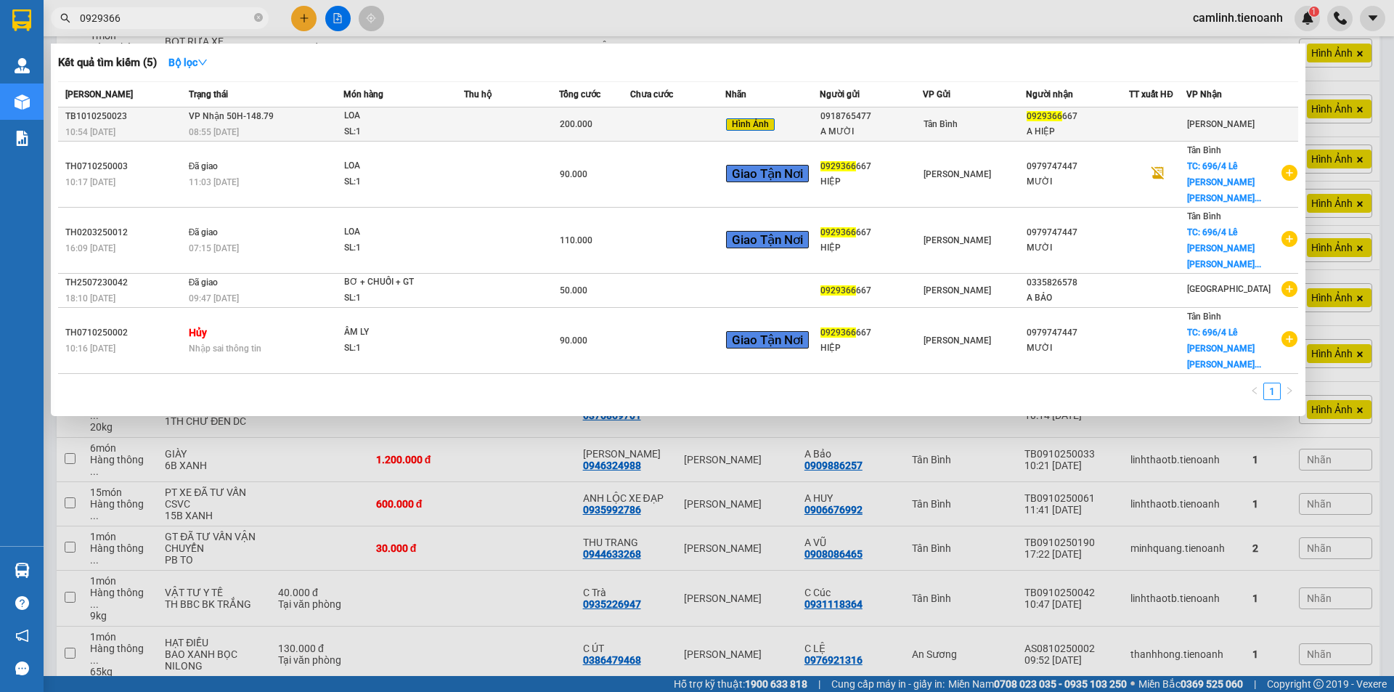
type input "0929366"
click at [501, 110] on td at bounding box center [511, 124] width 95 height 34
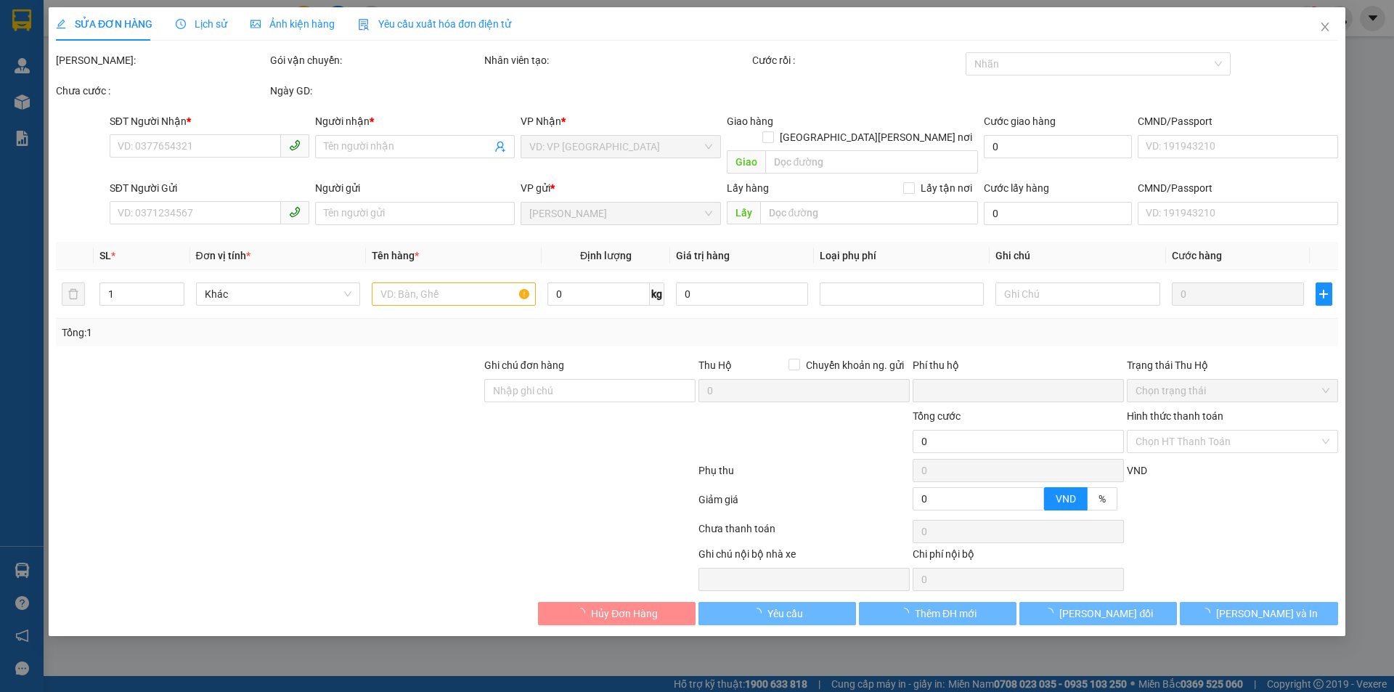
type input "0929366667"
type input "A HIỆP"
type input "0918765477"
type input "A MƯỜI"
type input "ĐÃ TƯ VẤN CSVC"
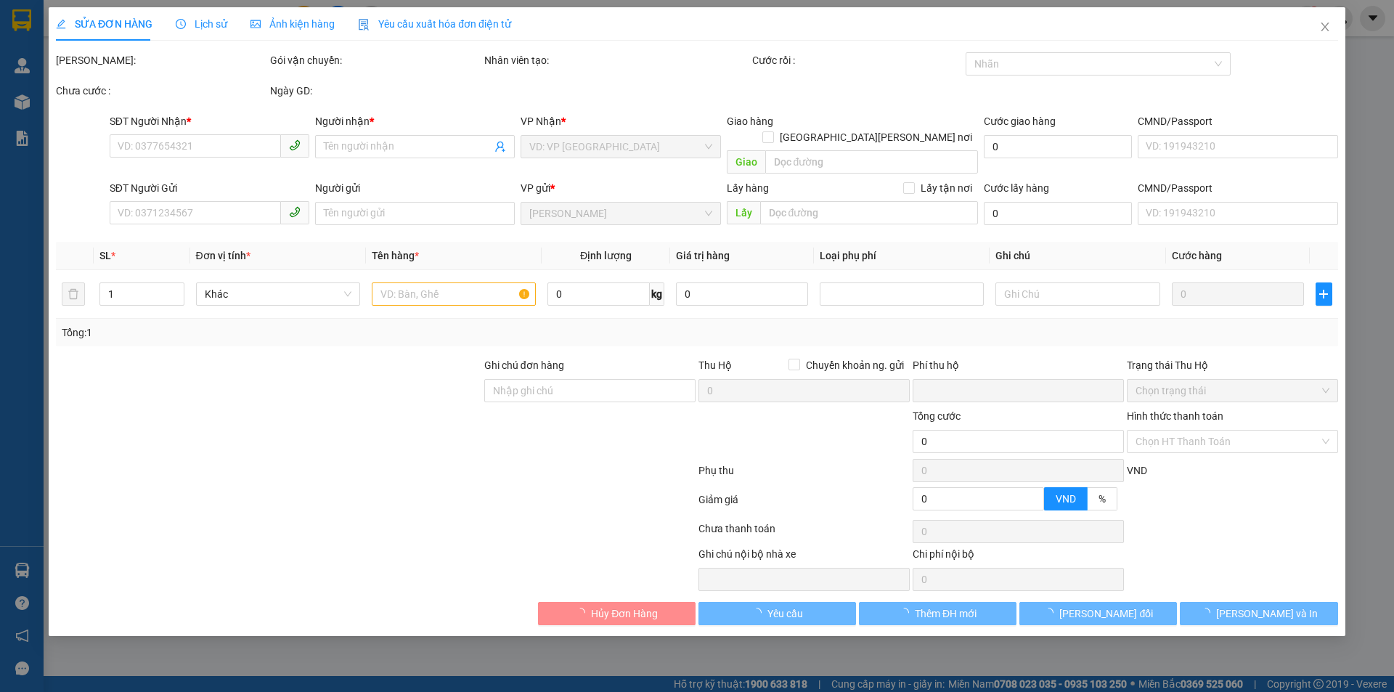
type input "0"
type input "200.000"
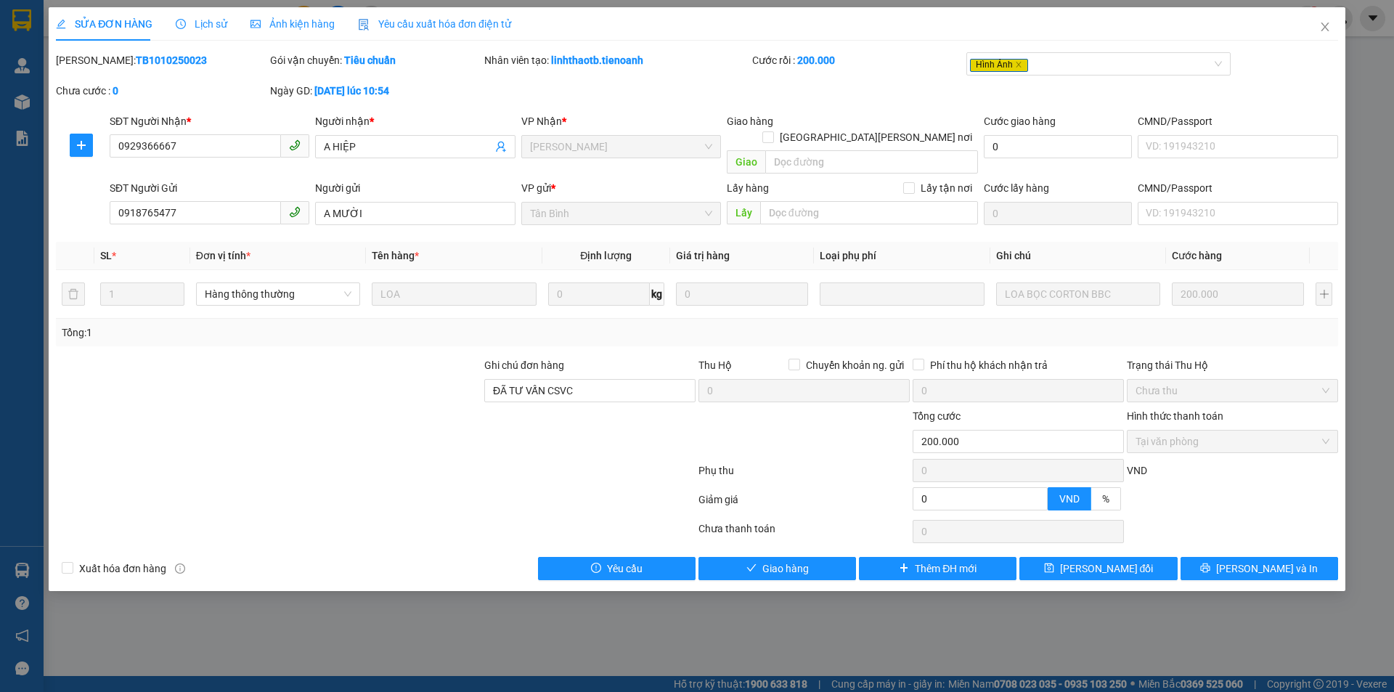
click at [296, 30] on span "Ảnh kiện hàng" at bounding box center [293, 24] width 84 height 12
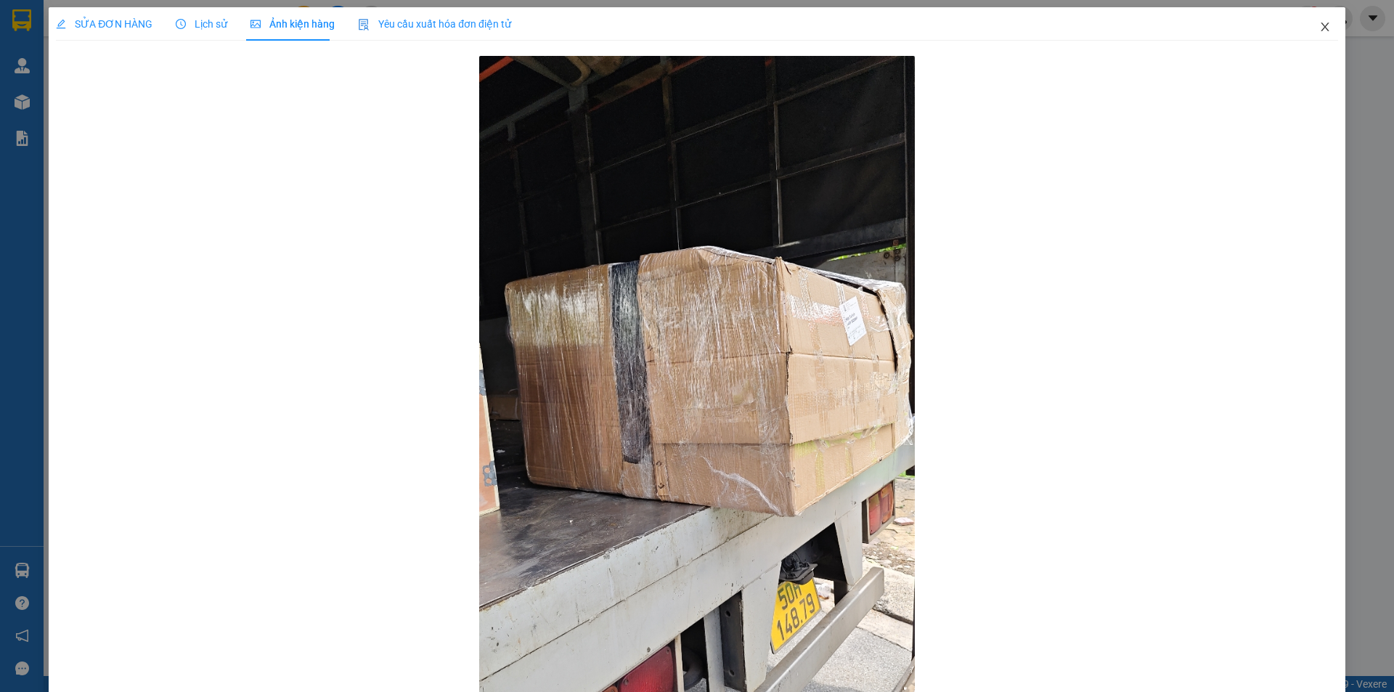
click at [1307, 29] on span "Close" at bounding box center [1325, 27] width 41 height 41
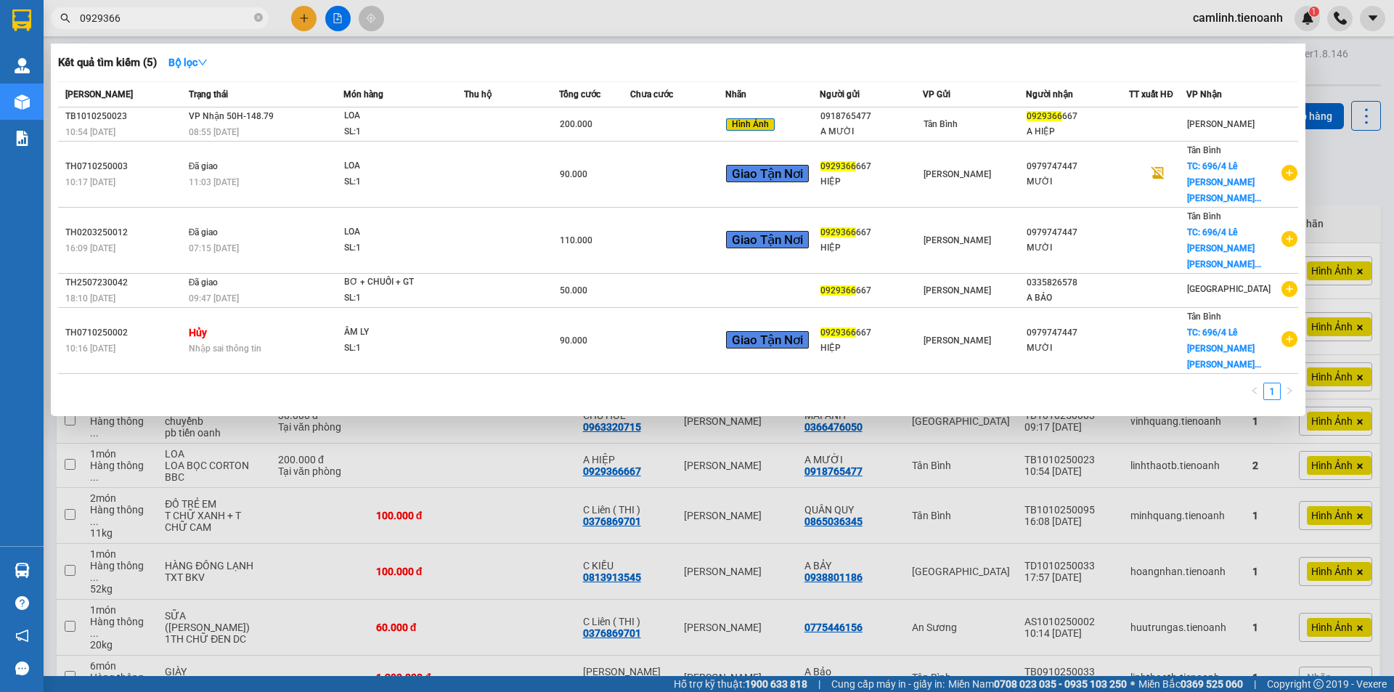
click at [179, 20] on input "0929366" at bounding box center [165, 18] width 171 height 16
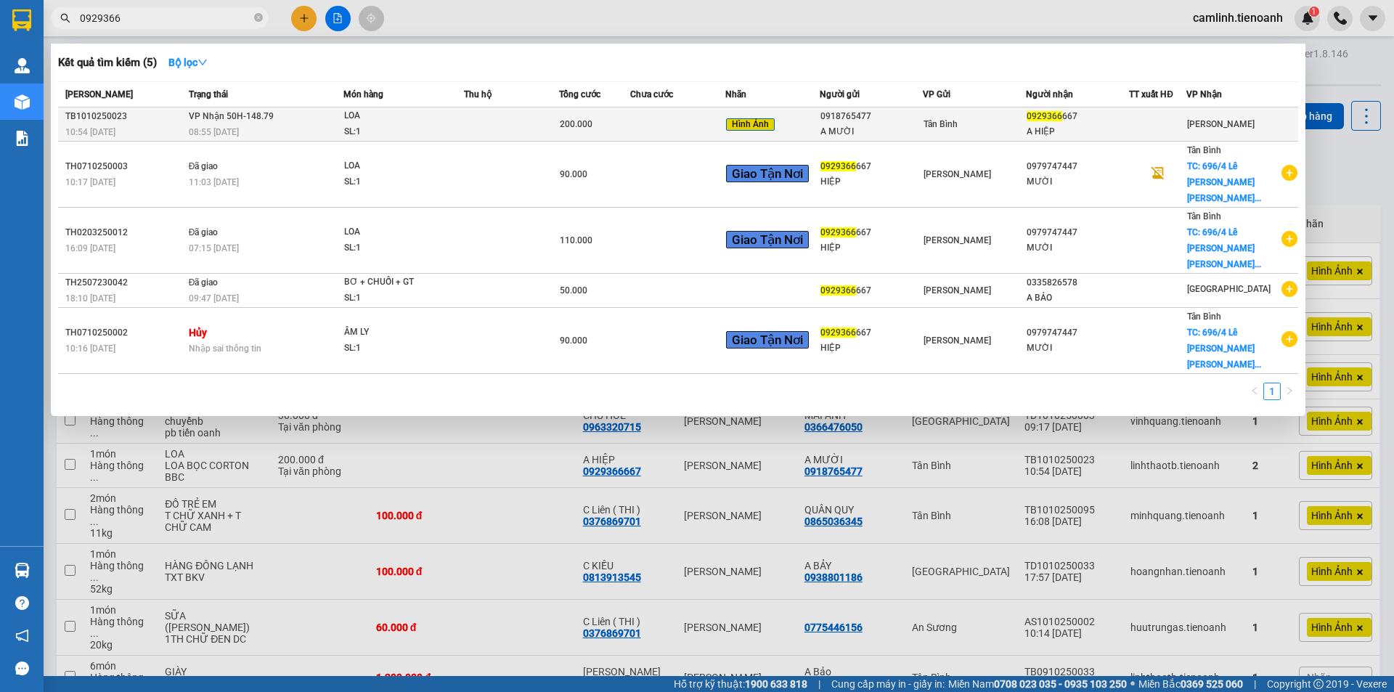
click at [652, 128] on td at bounding box center [677, 124] width 95 height 34
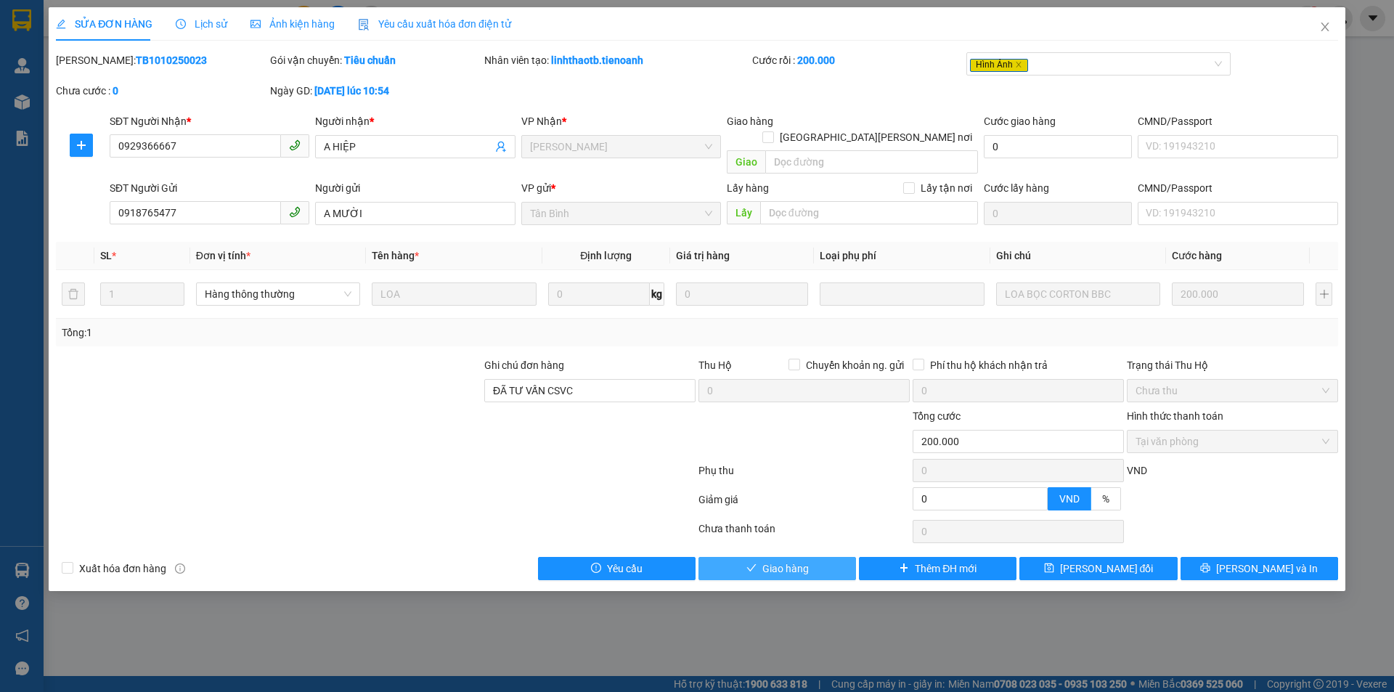
click at [772, 564] on button "Giao hàng" at bounding box center [778, 568] width 158 height 23
